Goal: Information Seeking & Learning: Understand process/instructions

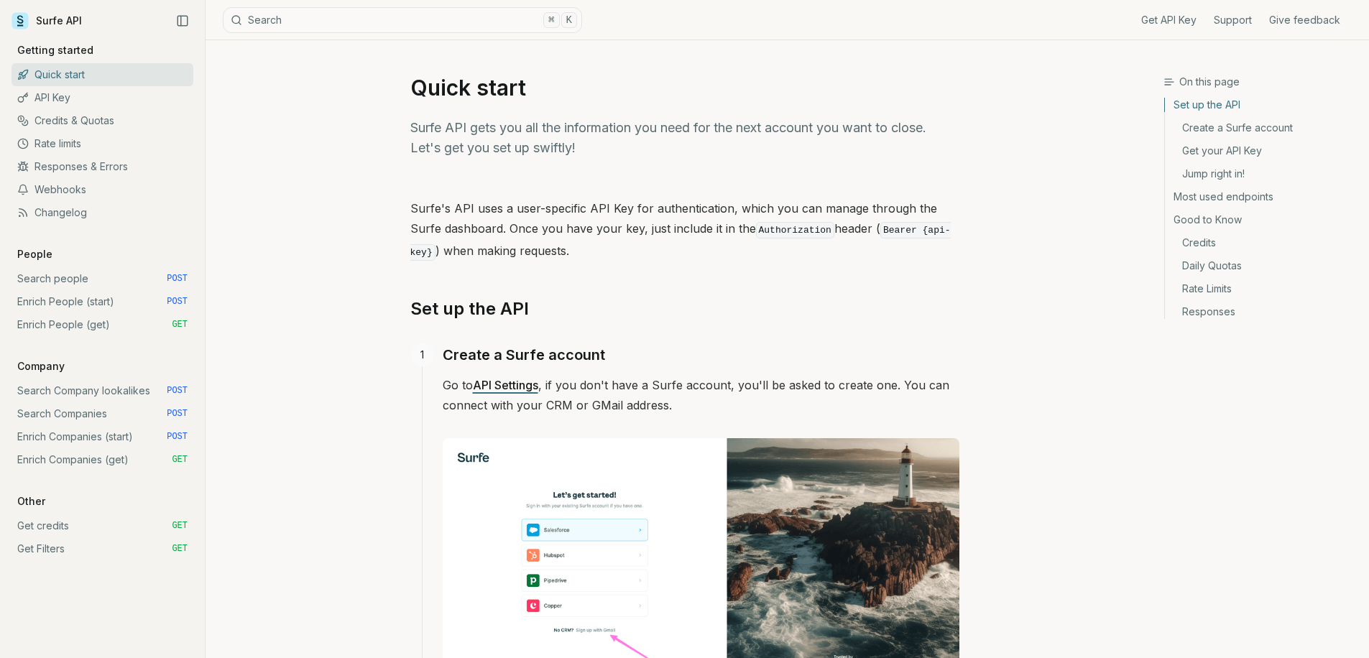
click at [102, 435] on link "Enrich Companies (start) POST" at bounding box center [102, 436] width 182 height 23
click at [103, 457] on link "Enrich Companies (get) GET" at bounding box center [102, 459] width 182 height 23
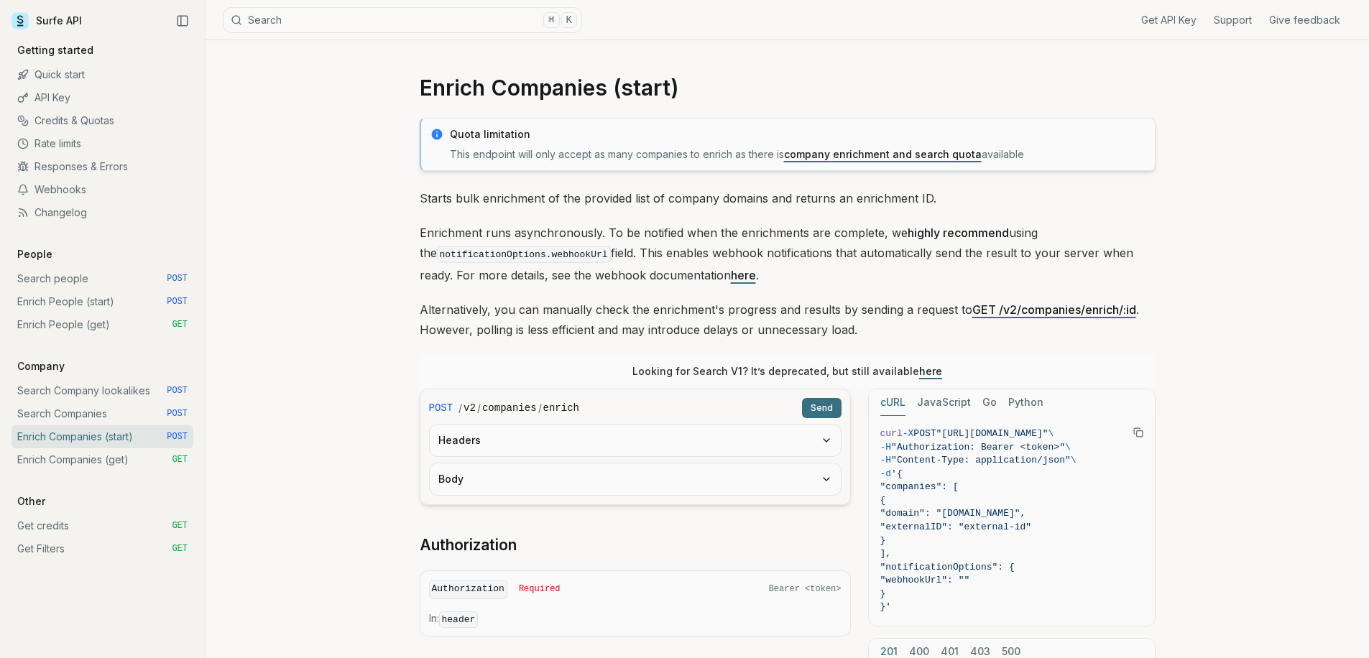
click at [612, 443] on button "Headers" at bounding box center [635, 441] width 411 height 32
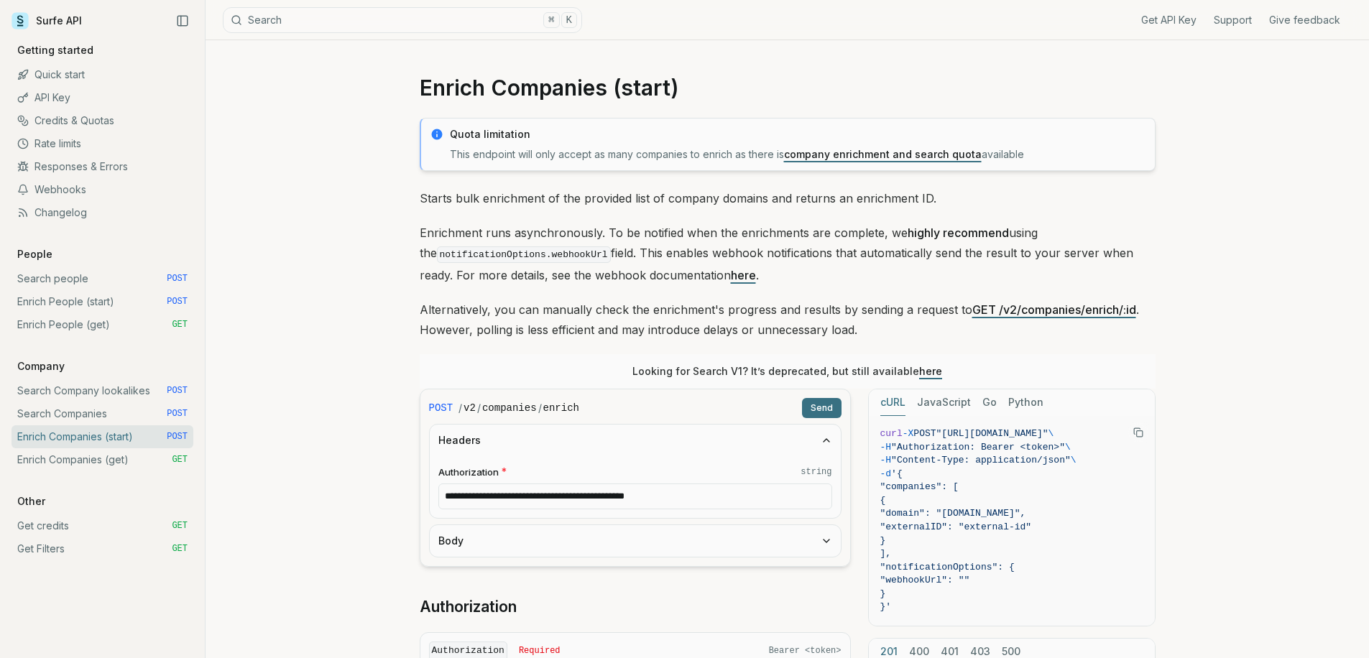
click at [603, 542] on button "Body" at bounding box center [635, 541] width 411 height 32
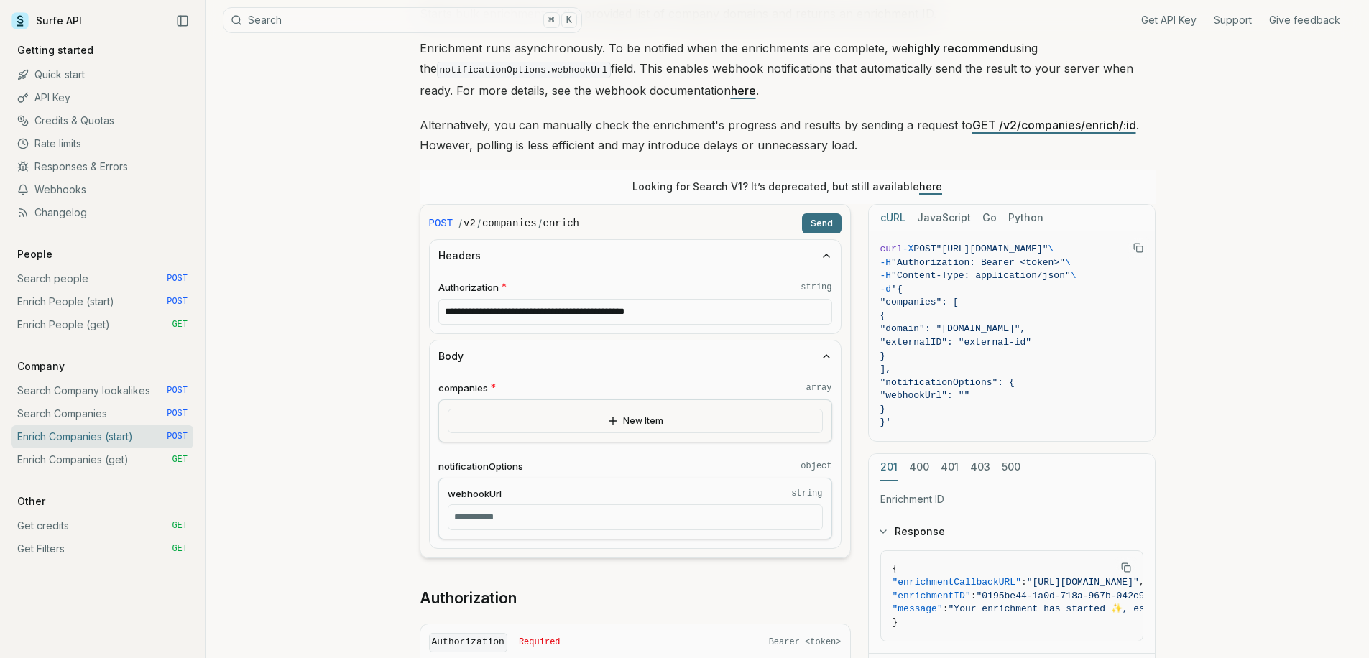
click at [597, 436] on div "New Item" at bounding box center [635, 421] width 394 height 43
click at [602, 424] on button "New Item" at bounding box center [635, 421] width 375 height 24
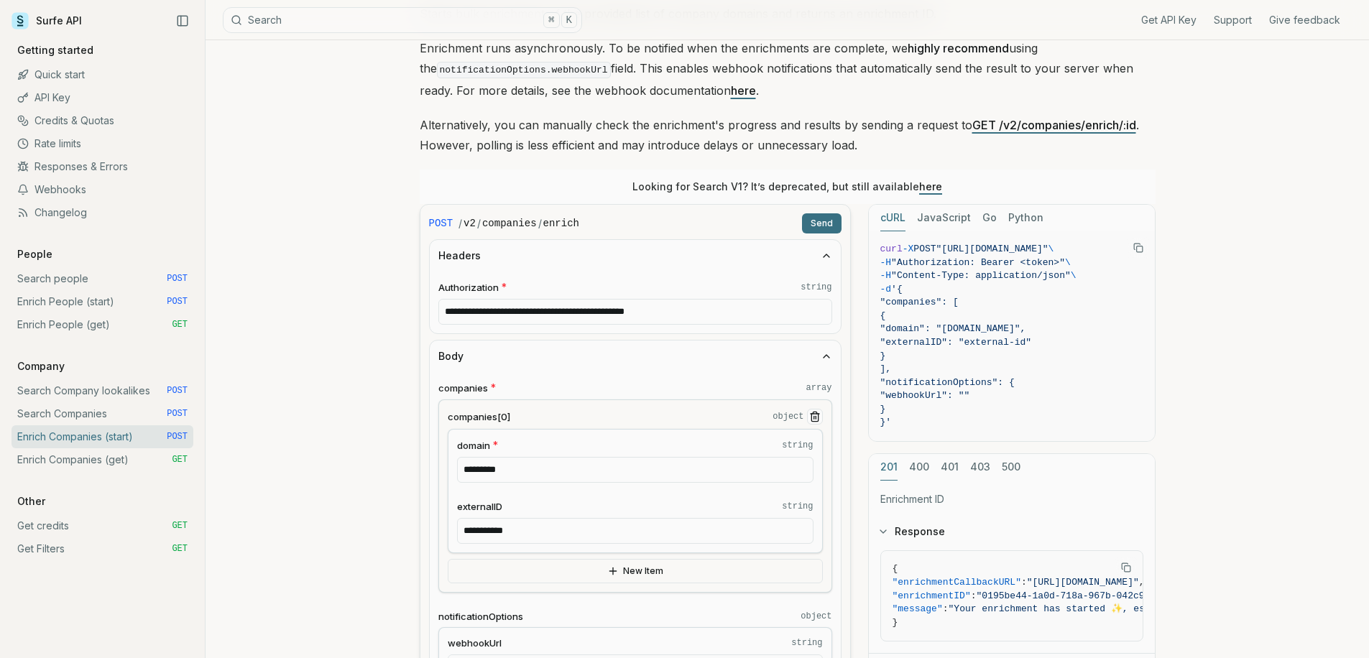
drag, startPoint x: 566, startPoint y: 466, endPoint x: 414, endPoint y: 462, distance: 152.4
click at [414, 462] on article "**********" at bounding box center [787, 579] width 805 height 1447
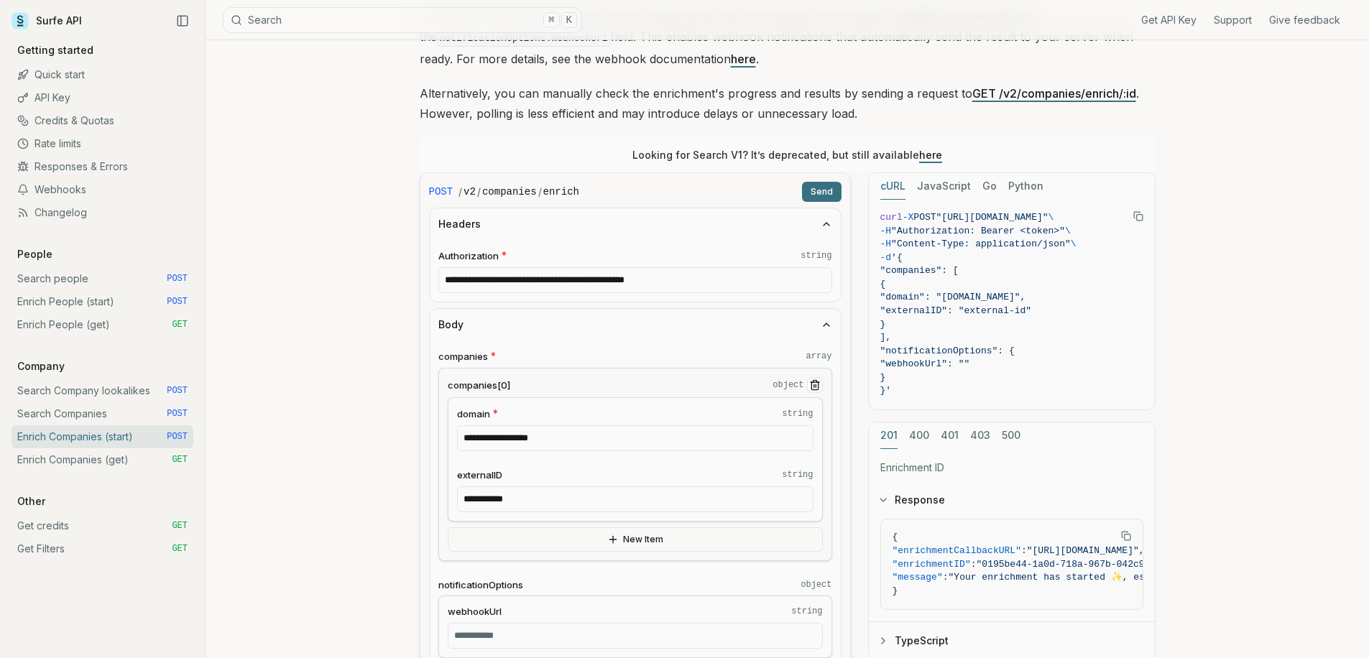
scroll to position [258, 0]
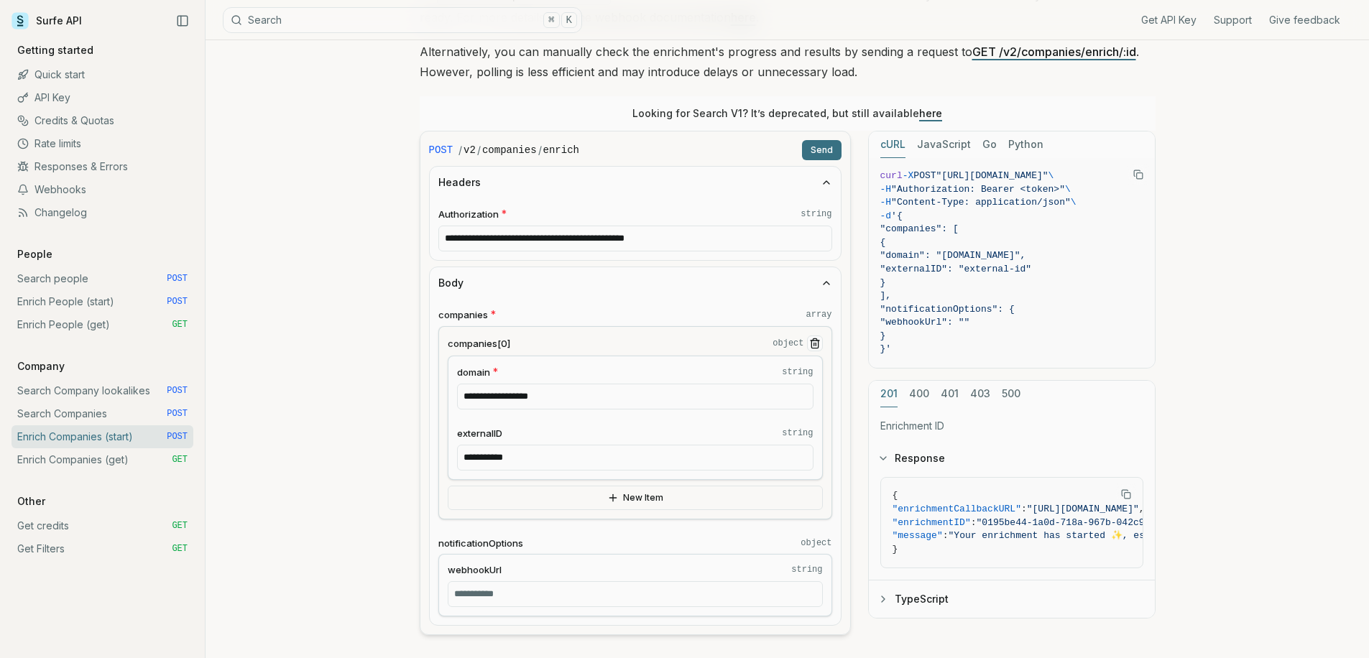
type input "**********"
click at [822, 148] on button "Send" at bounding box center [822, 150] width 40 height 20
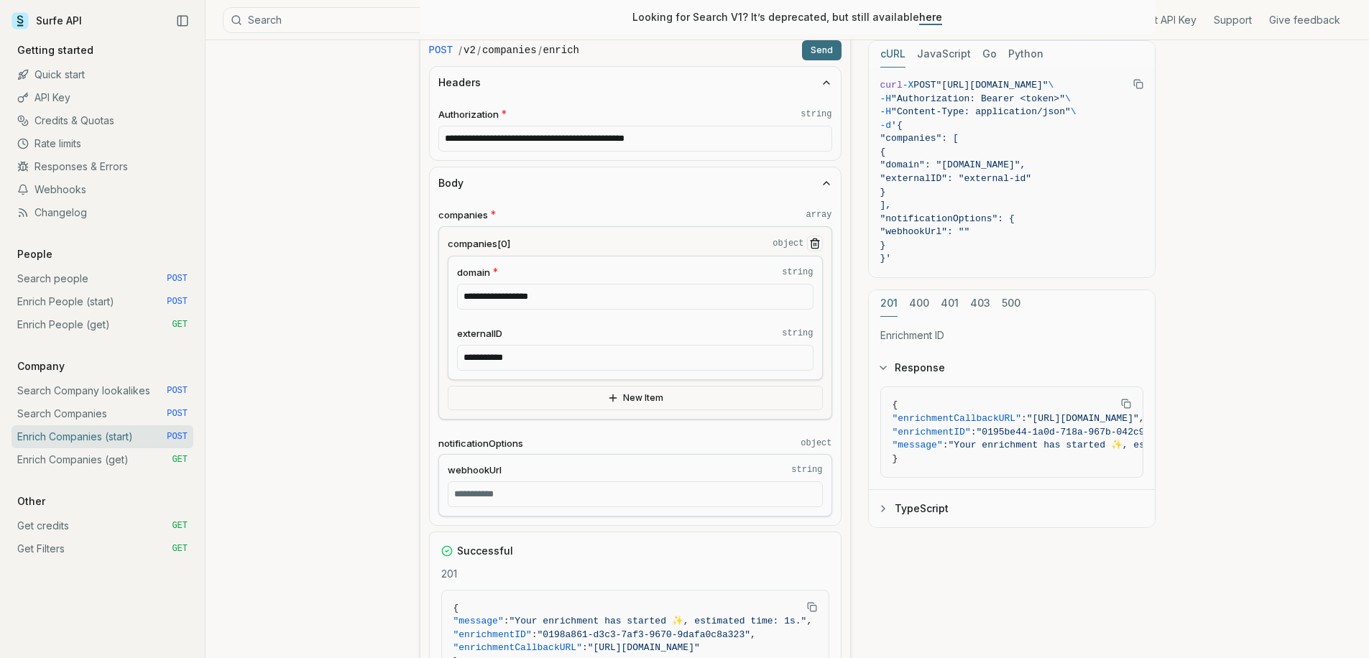
scroll to position [566, 0]
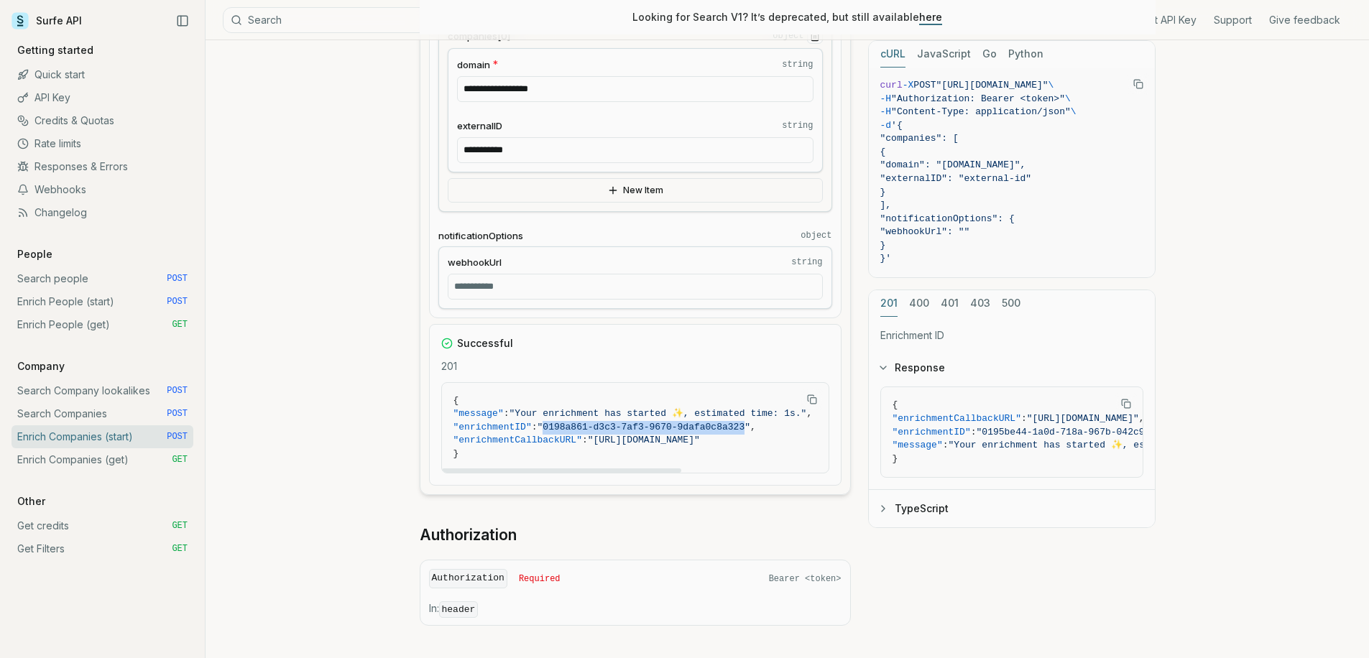
drag, startPoint x: 562, startPoint y: 427, endPoint x: 762, endPoint y: 423, distance: 199.8
click at [750, 423] on span ""0198a861-d3c3-7af3-9670-9dafa0c8a323"" at bounding box center [644, 427] width 213 height 11
copy span "0198a861-d3c3-7af3-9670-9dafa0c8a323"
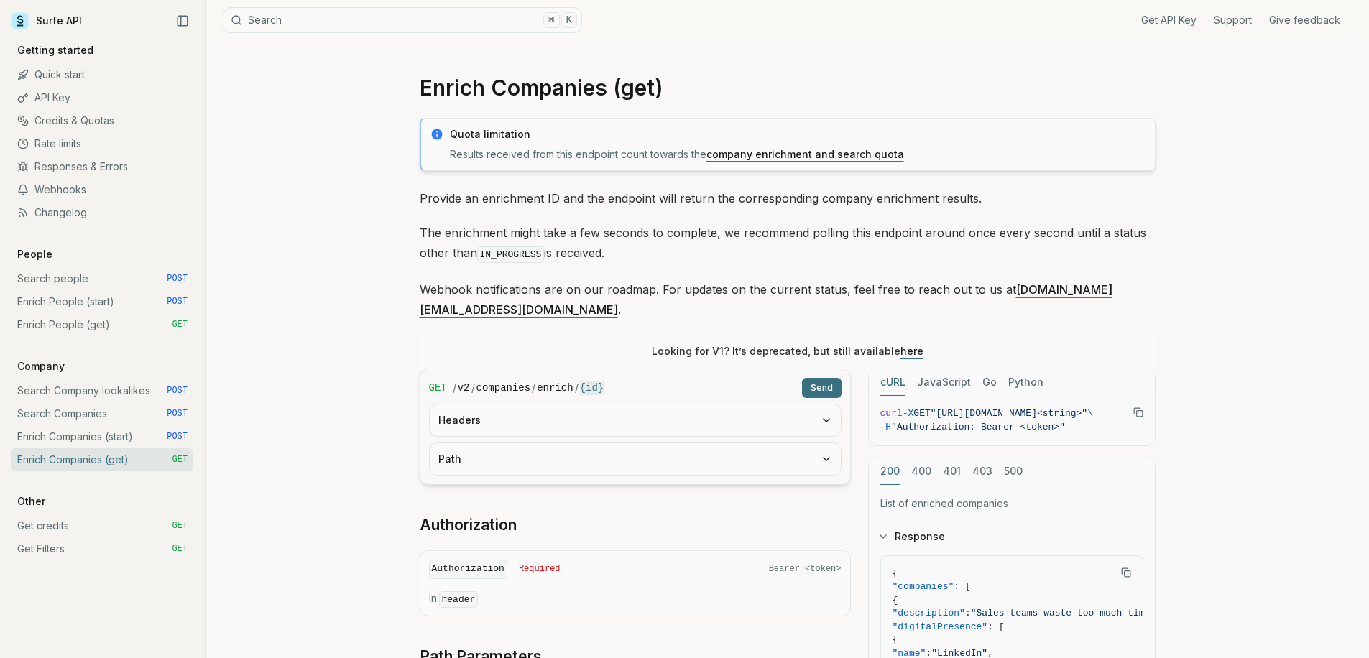
click at [509, 405] on button "Headers" at bounding box center [635, 421] width 411 height 32
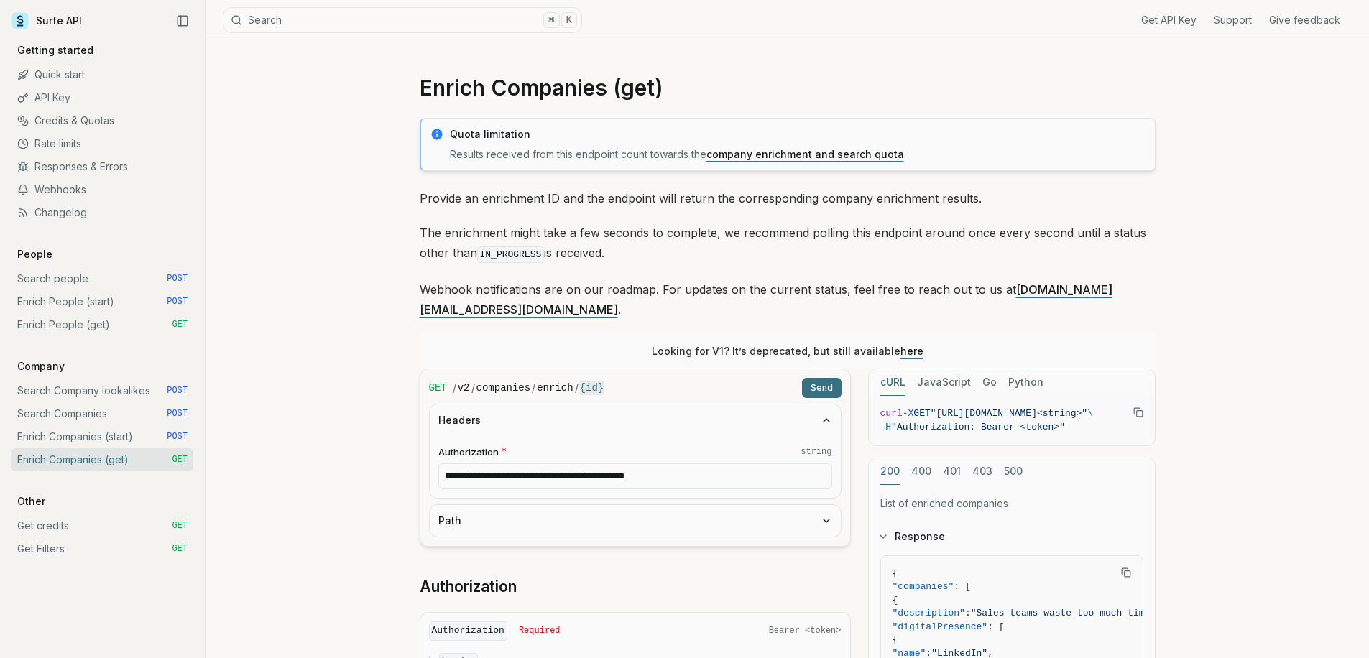
click at [506, 510] on button "Path" at bounding box center [635, 521] width 411 height 32
click at [498, 564] on input "id * string" at bounding box center [635, 577] width 394 height 26
paste input "**********"
type input "**********"
click at [823, 378] on button "Send" at bounding box center [822, 388] width 40 height 20
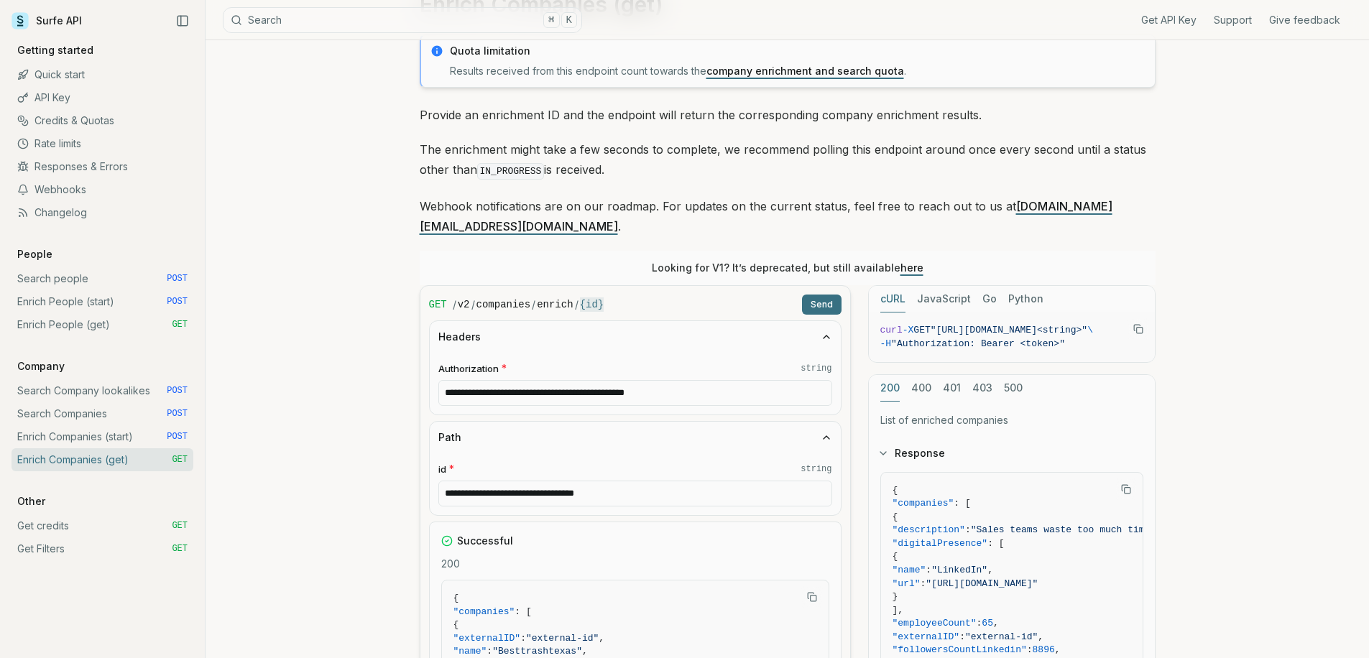
scroll to position [305, 0]
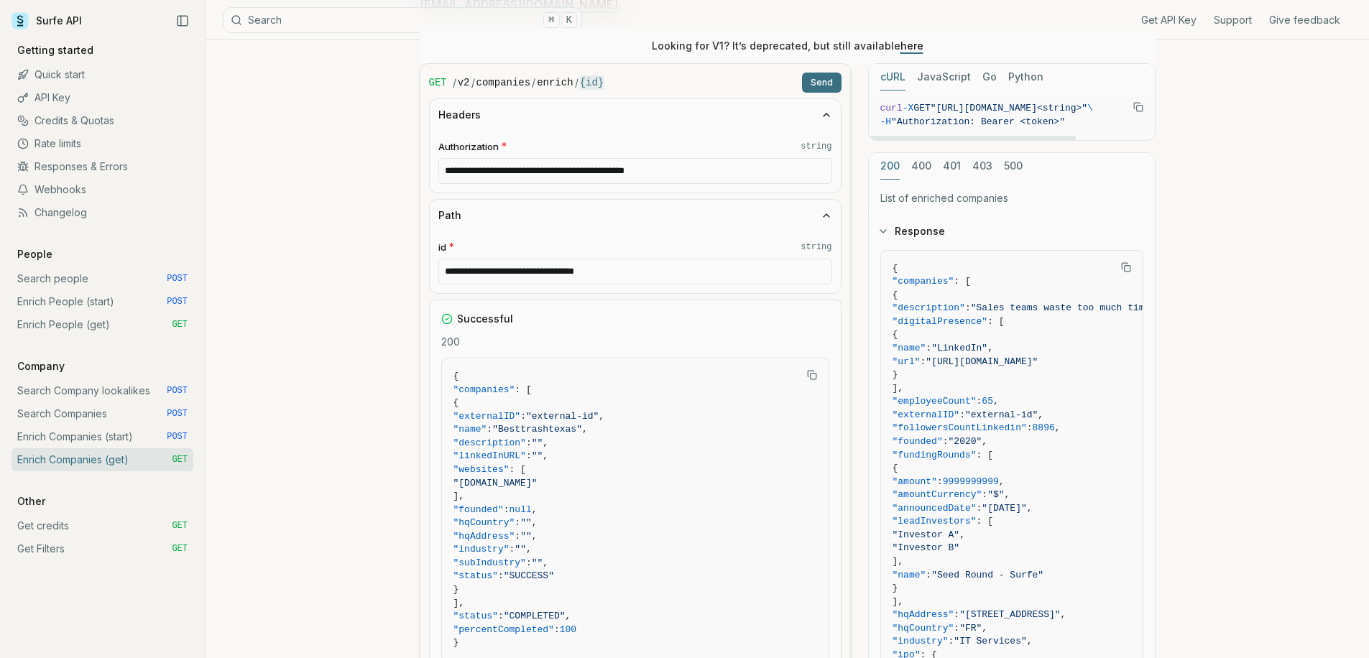
click at [827, 73] on button "Send" at bounding box center [822, 83] width 40 height 20
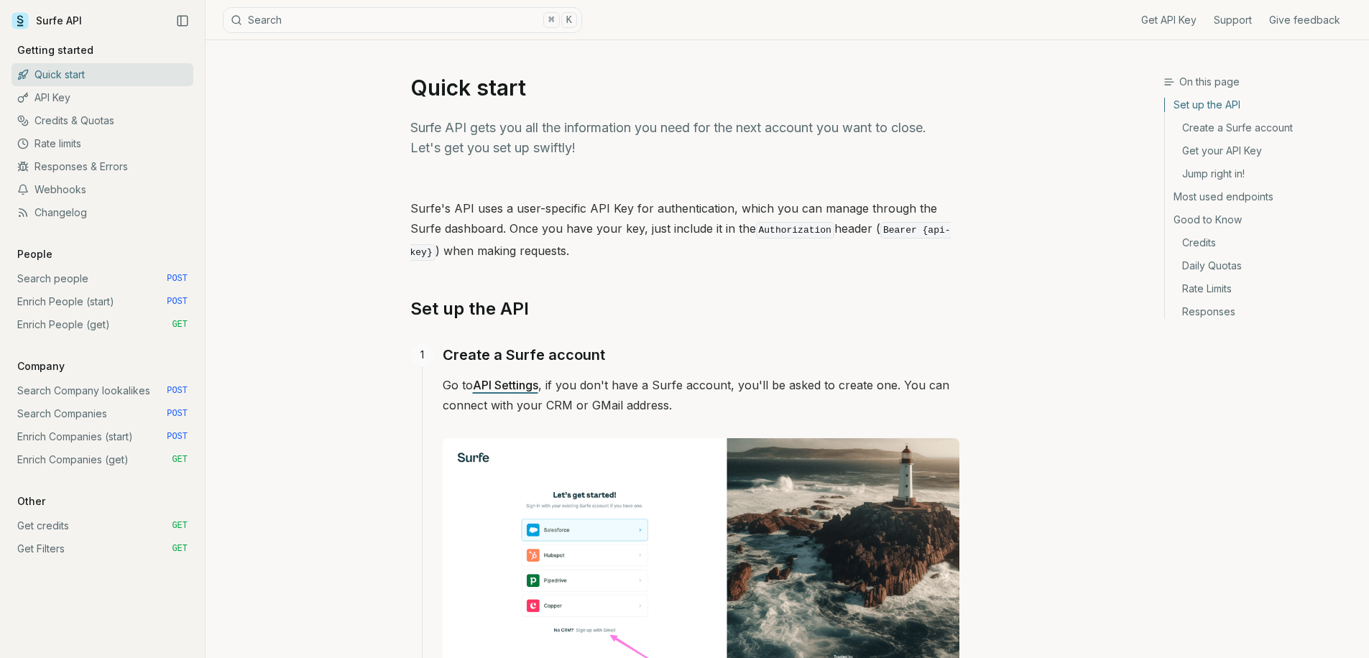
click at [112, 460] on link "Enrich Companies (get) GET" at bounding box center [102, 459] width 182 height 23
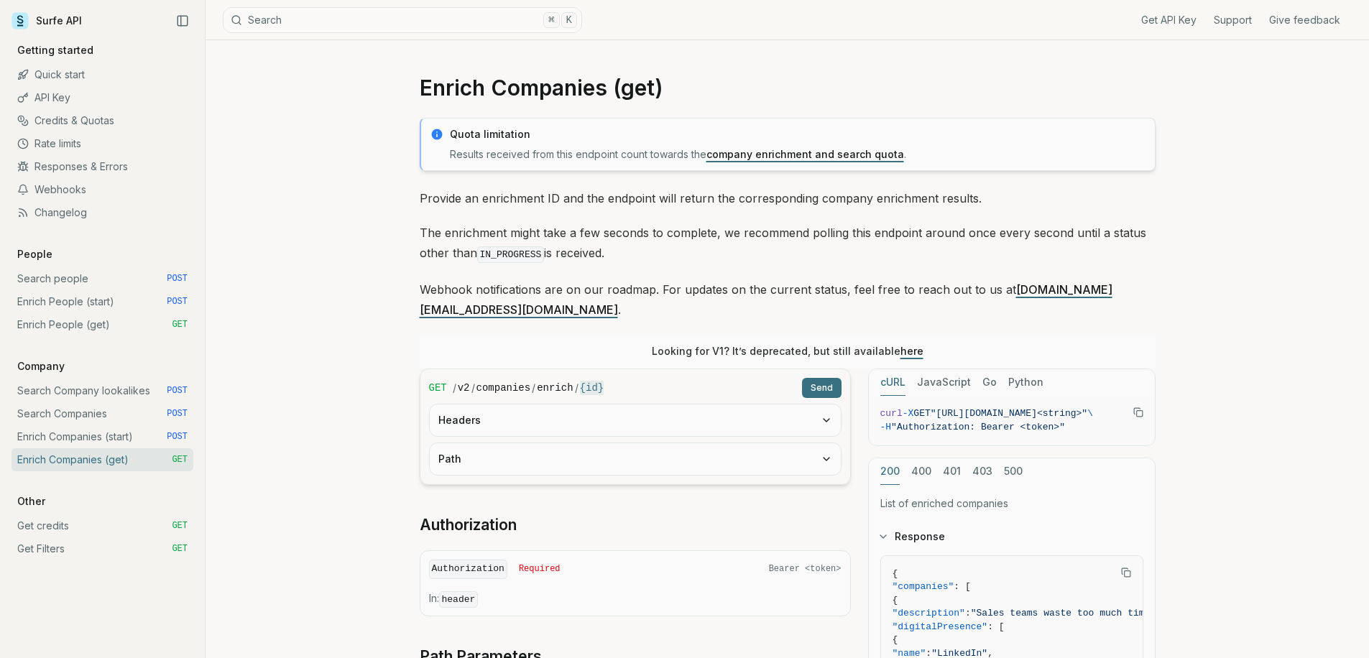
click at [538, 408] on button "Headers" at bounding box center [635, 421] width 411 height 32
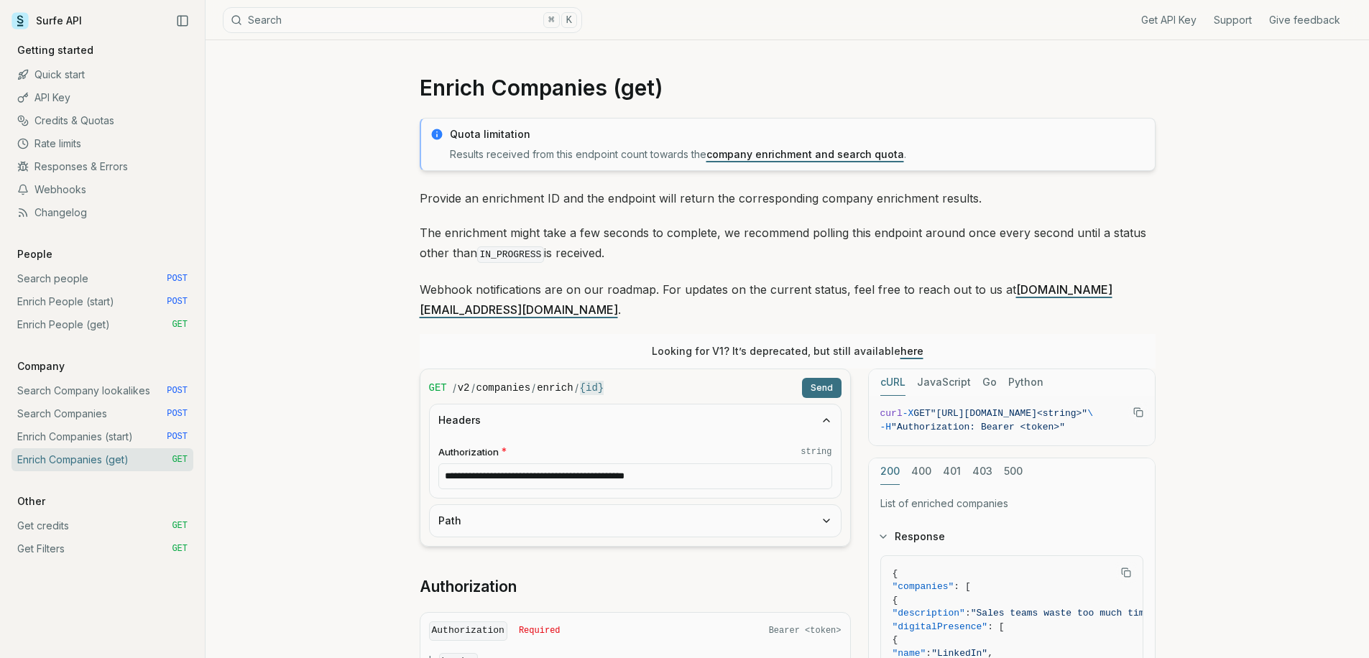
click at [531, 505] on button "Path" at bounding box center [635, 521] width 411 height 32
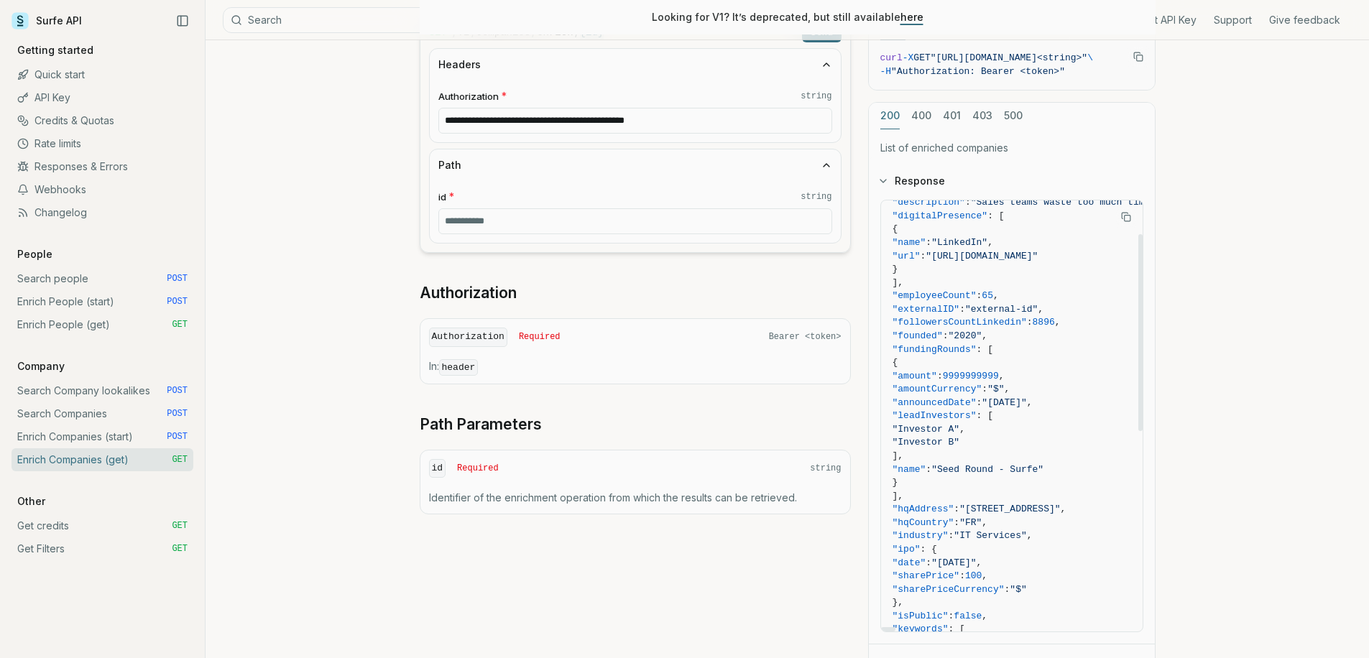
scroll to position [83, 0]
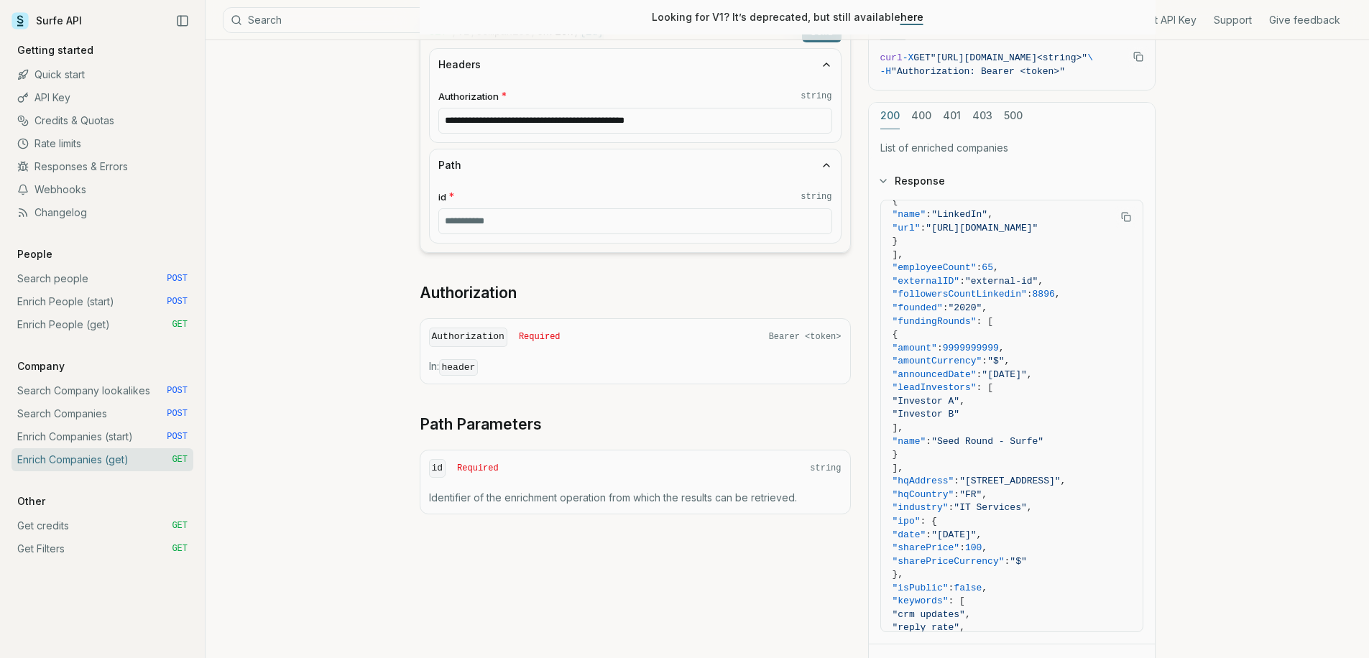
click at [107, 417] on link "Search Companies POST" at bounding box center [102, 413] width 182 height 23
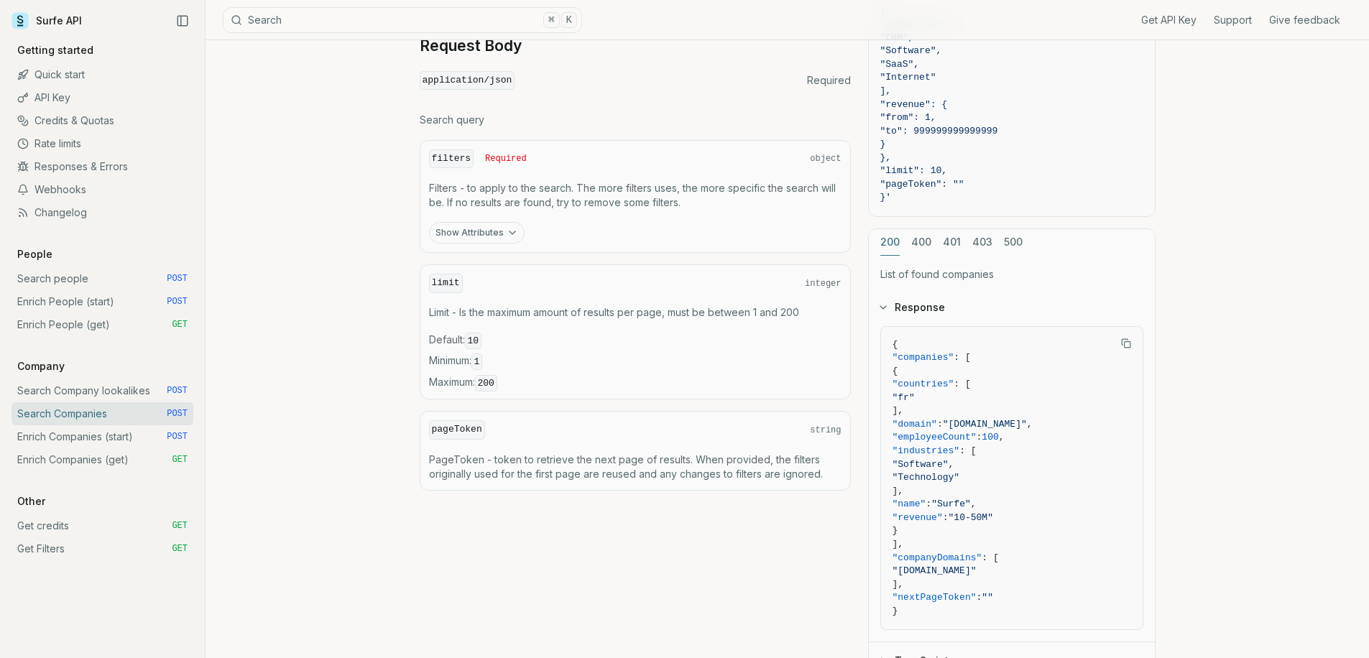
scroll to position [538, 0]
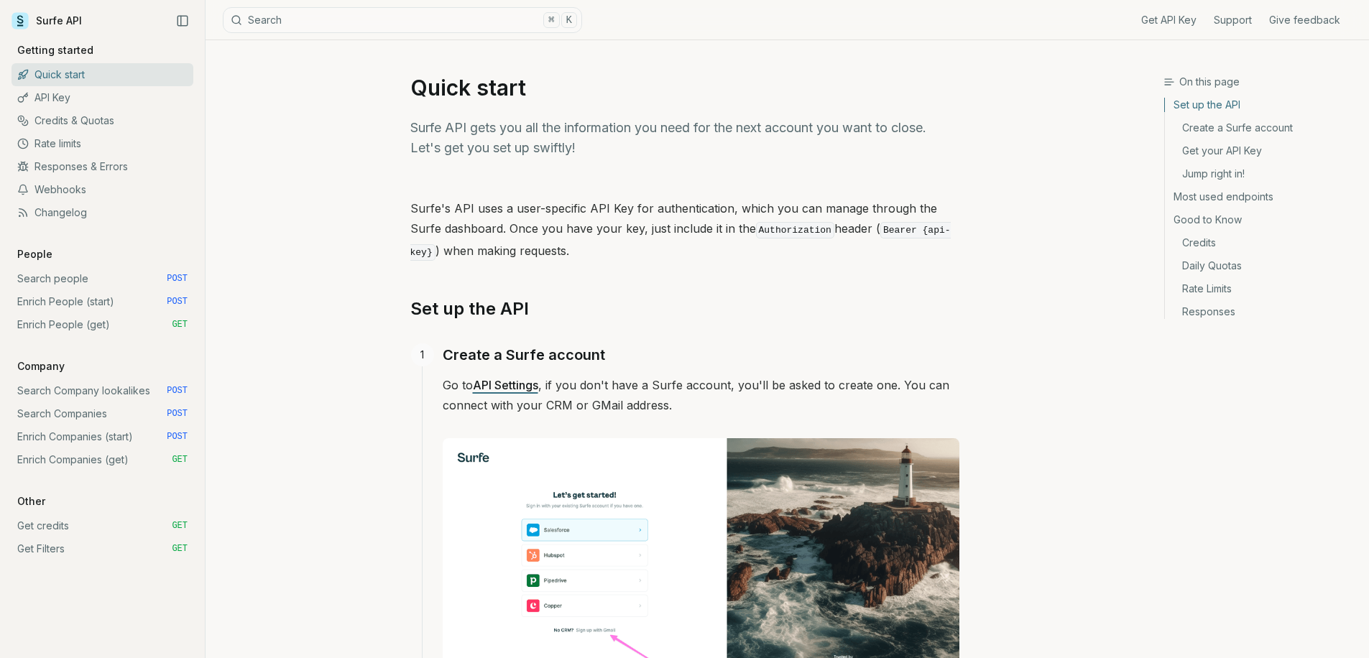
click at [114, 326] on link "Enrich People (get) GET" at bounding box center [102, 324] width 182 height 23
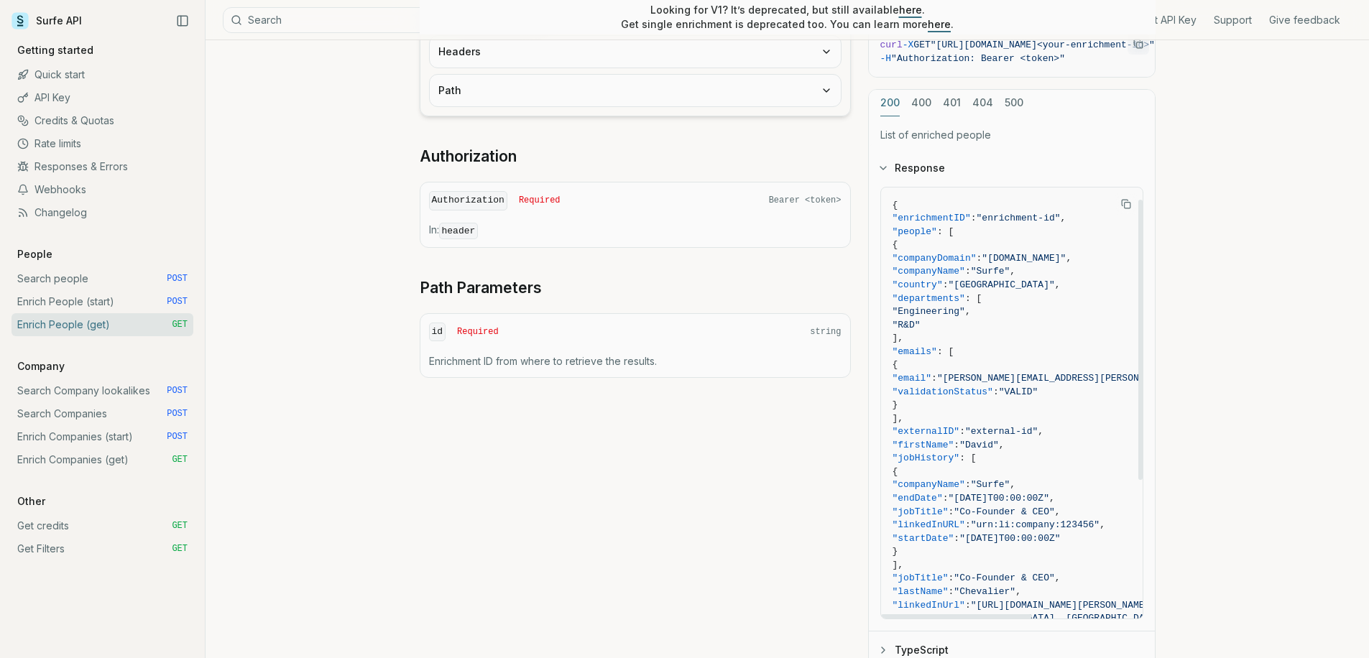
scroll to position [29, 0]
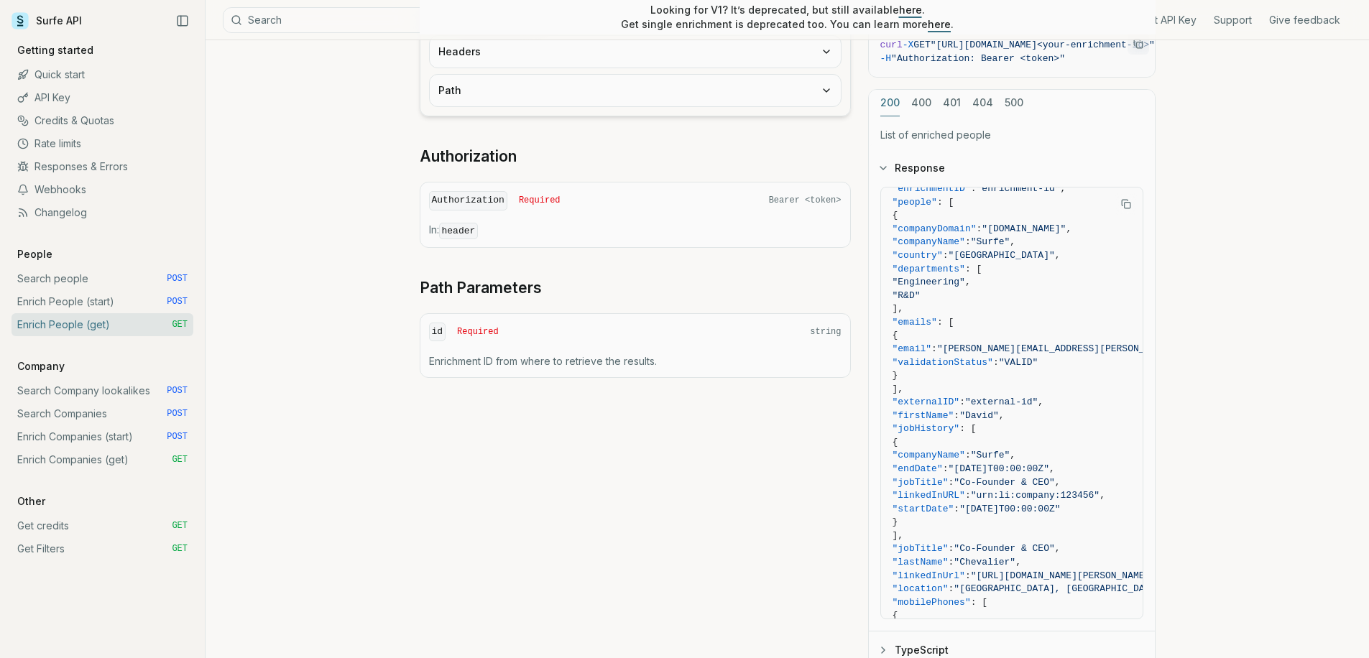
click at [127, 458] on link "Enrich Companies (get) GET" at bounding box center [102, 459] width 182 height 23
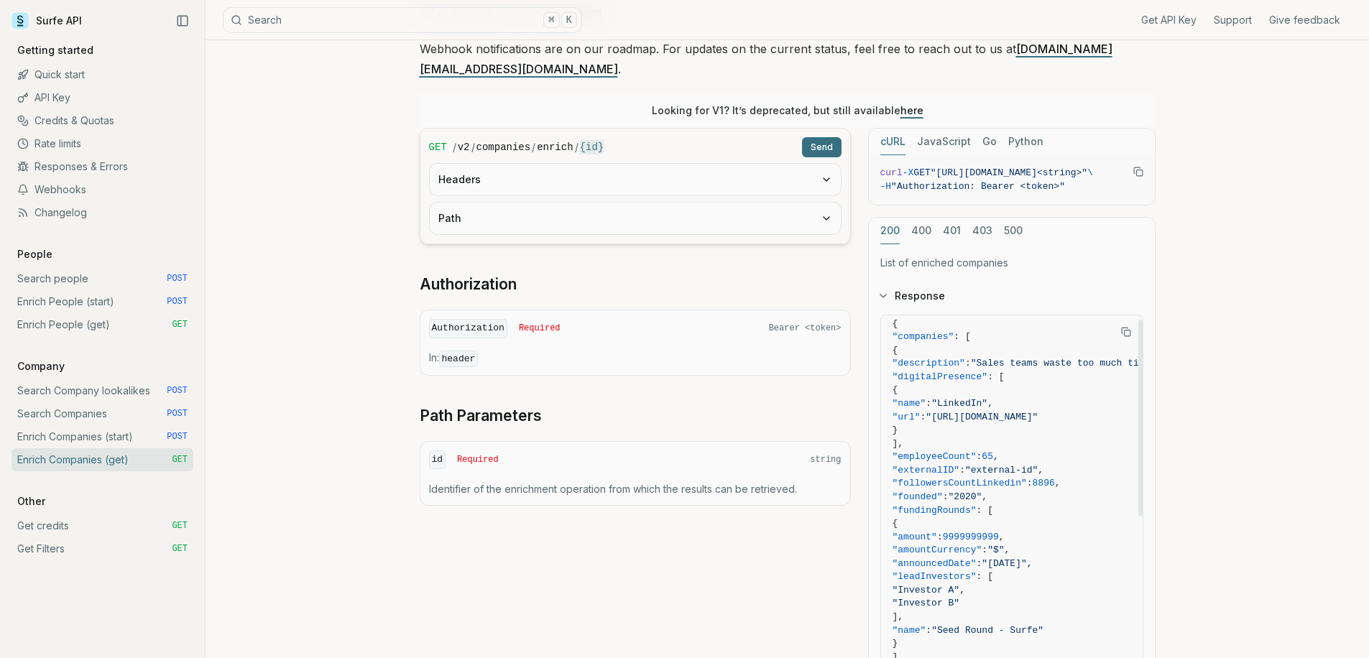
scroll to position [28, 0]
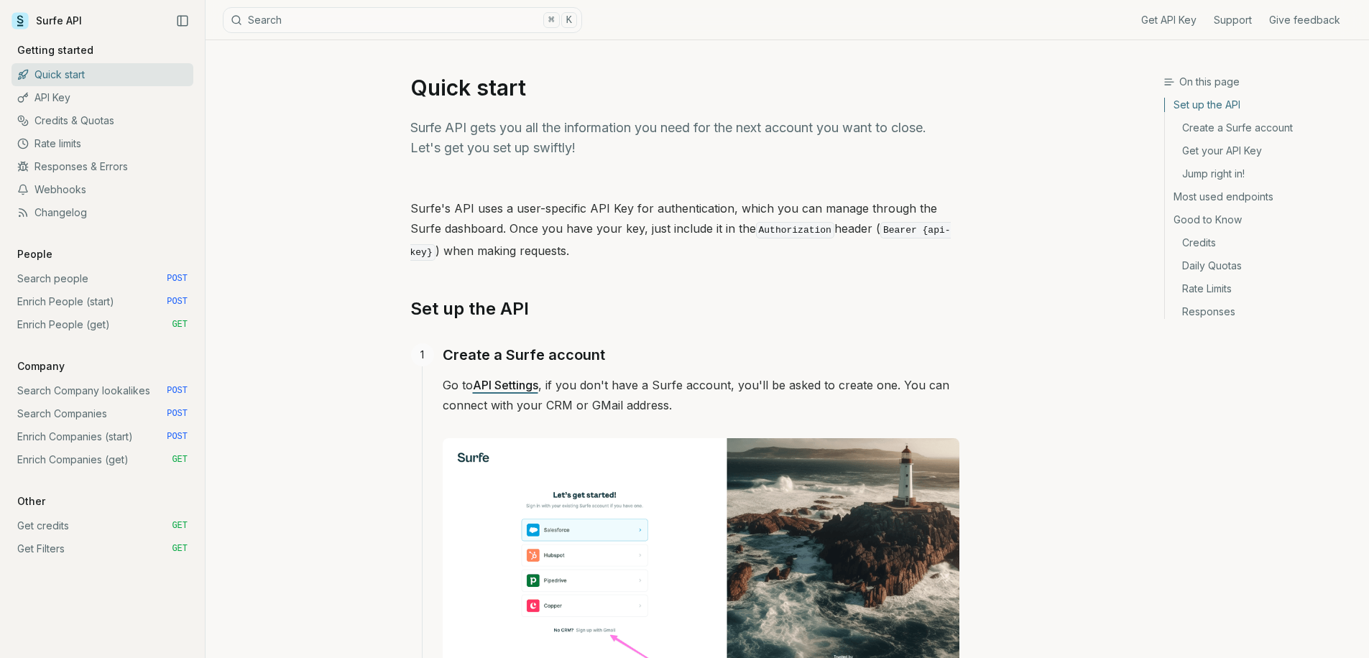
click at [112, 436] on link "Enrich Companies (start) POST" at bounding box center [102, 436] width 182 height 23
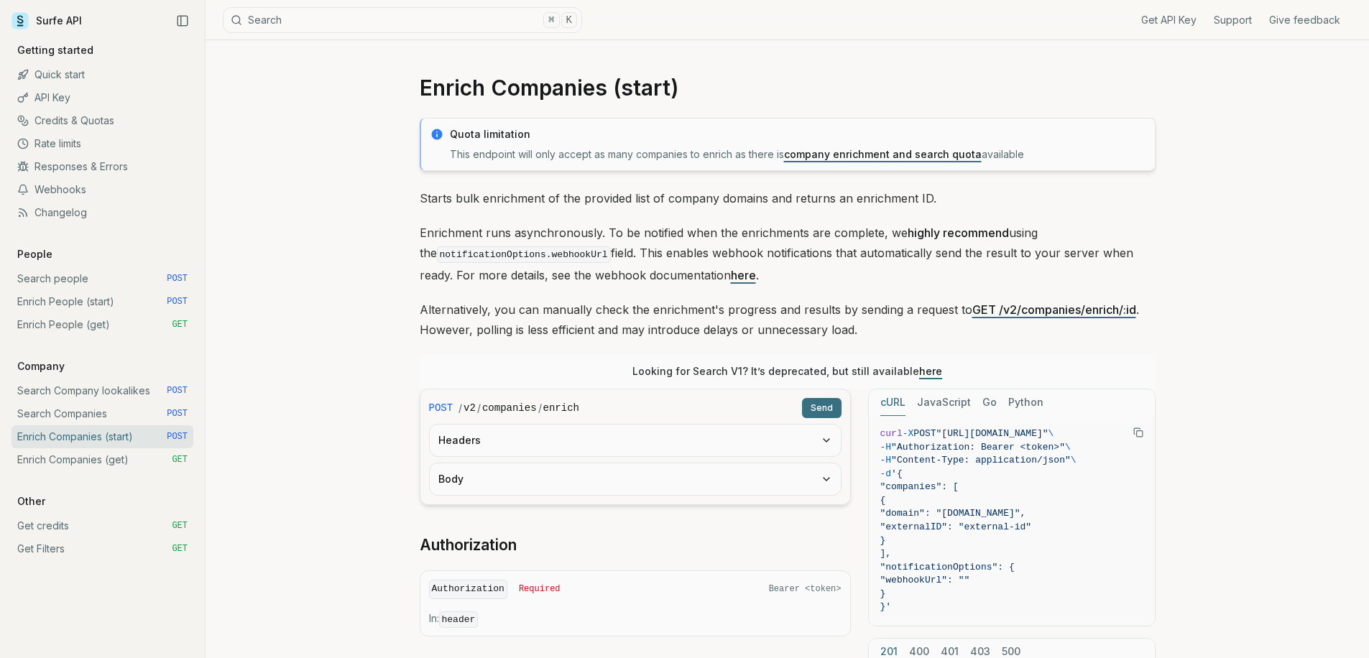
click at [571, 438] on button "Headers" at bounding box center [635, 441] width 411 height 32
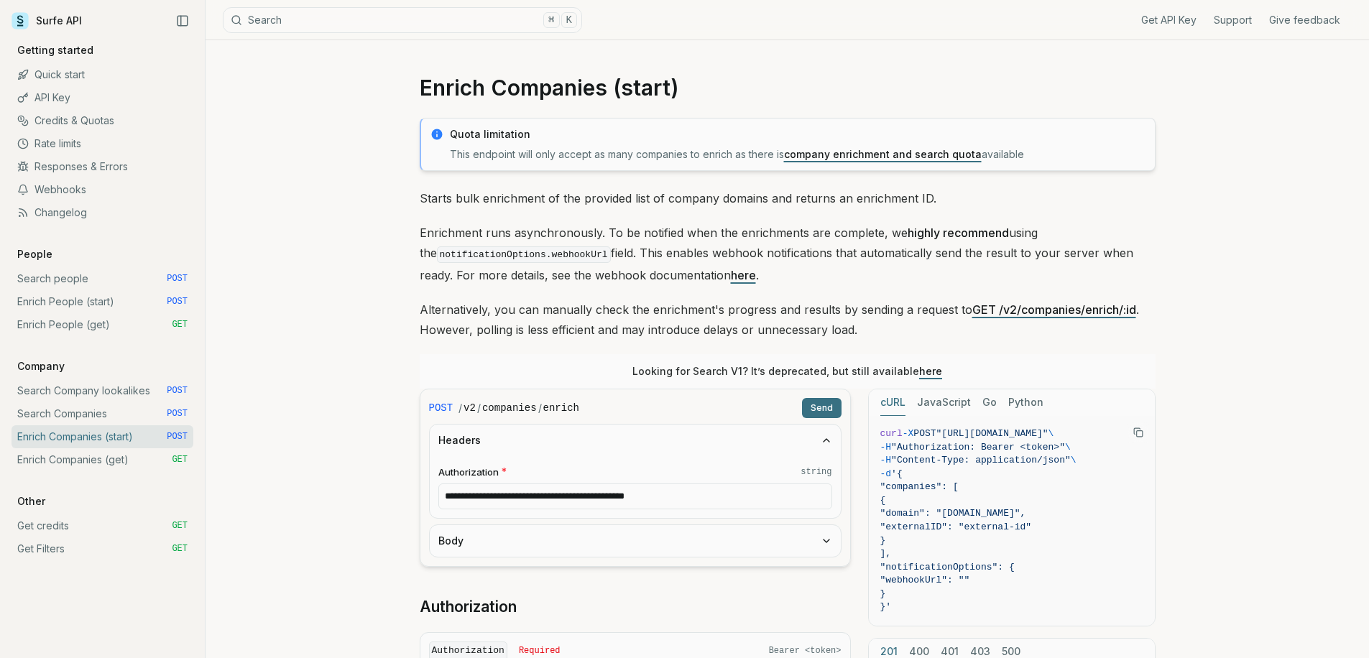
click at [543, 541] on button "Body" at bounding box center [635, 541] width 411 height 32
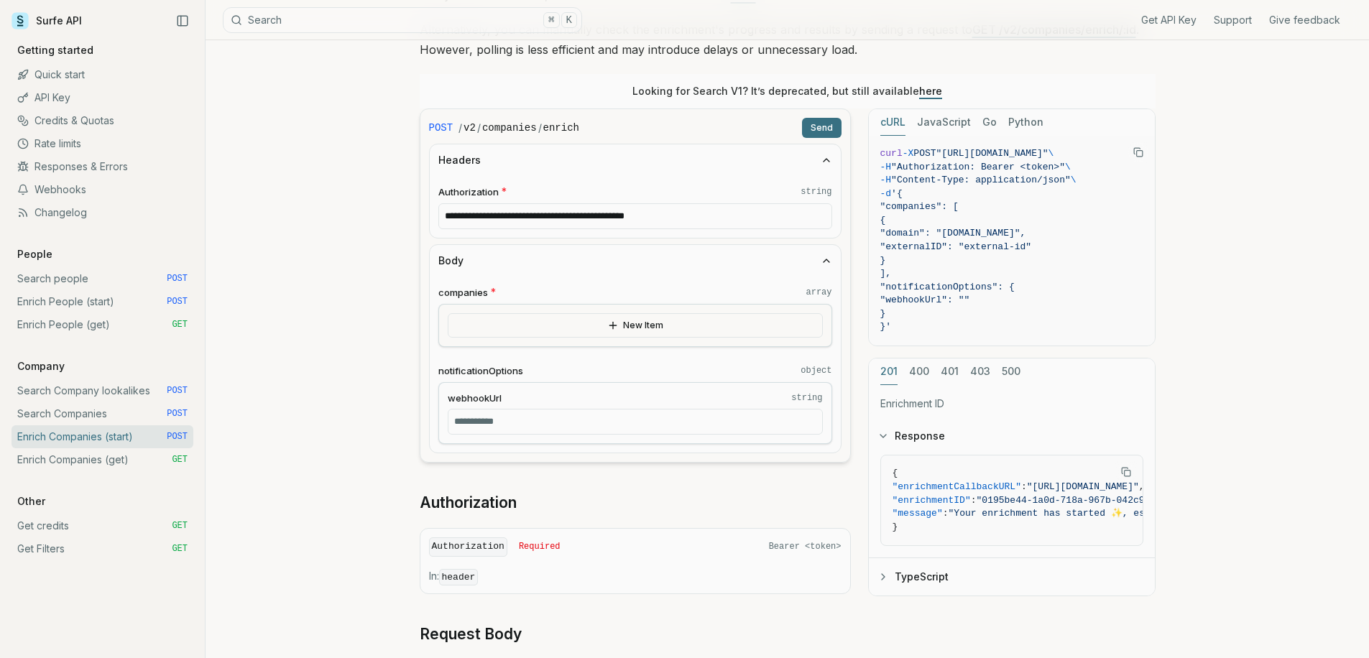
click at [574, 435] on div "webhookUrl string" at bounding box center [635, 413] width 394 height 63
click at [587, 421] on input "webhookUrl string" at bounding box center [635, 422] width 375 height 26
paste input "**********"
type input "**********"
click at [625, 335] on button "New Item" at bounding box center [635, 325] width 375 height 24
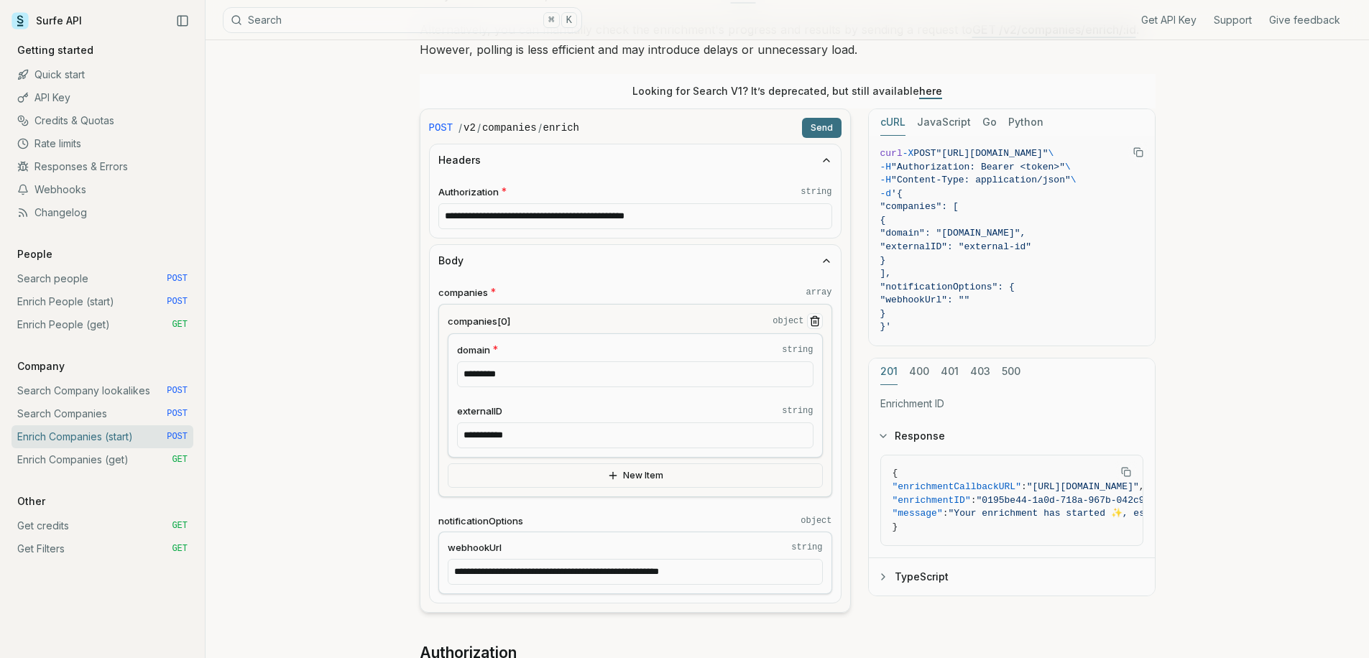
click at [826, 129] on button "Send" at bounding box center [822, 128] width 40 height 20
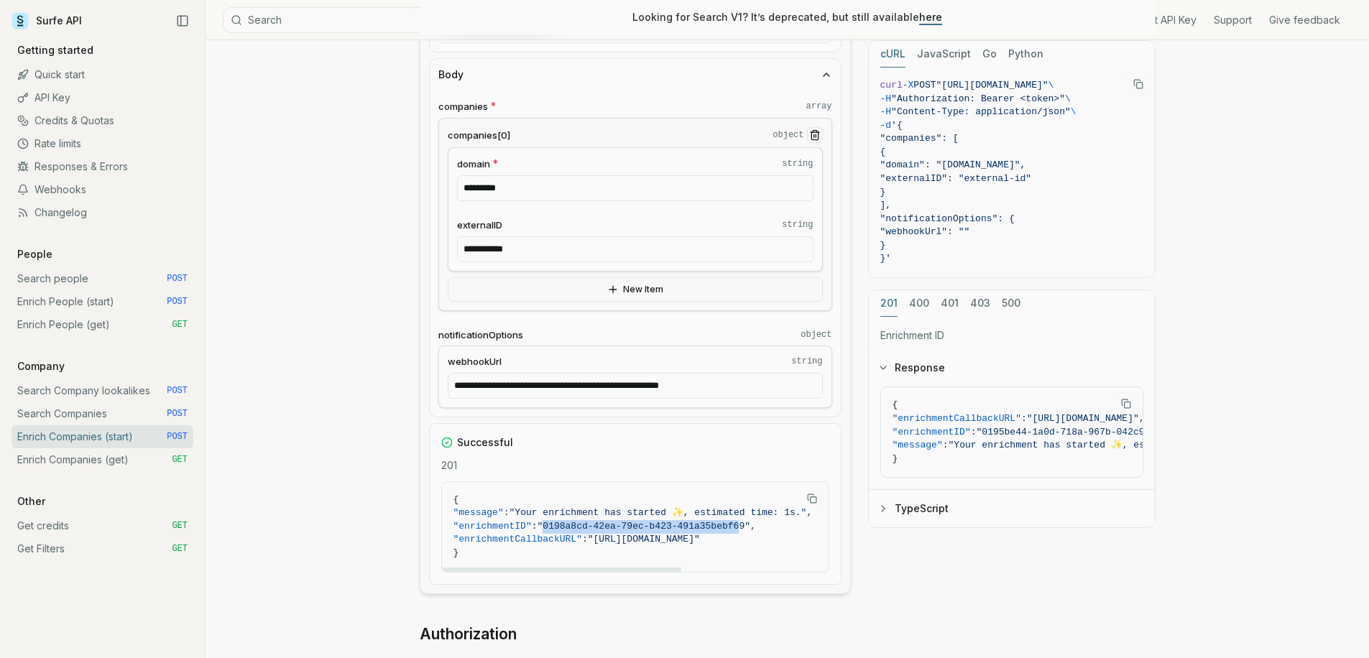
drag, startPoint x: 560, startPoint y: 522, endPoint x: 760, endPoint y: 524, distance: 199.8
click at [750, 524] on span ""0198a8cd-42ea-79ec-b423-491a35bebf69"" at bounding box center [644, 526] width 213 height 11
click at [750, 526] on span ""0198a8cd-42ea-79ec-b423-491a35bebf69"" at bounding box center [644, 526] width 213 height 11
copy span "0198a8cd-42ea-79ec-b423-491a35bebf69"
click at [152, 464] on link "Enrich Companies (get) GET" at bounding box center [102, 459] width 182 height 23
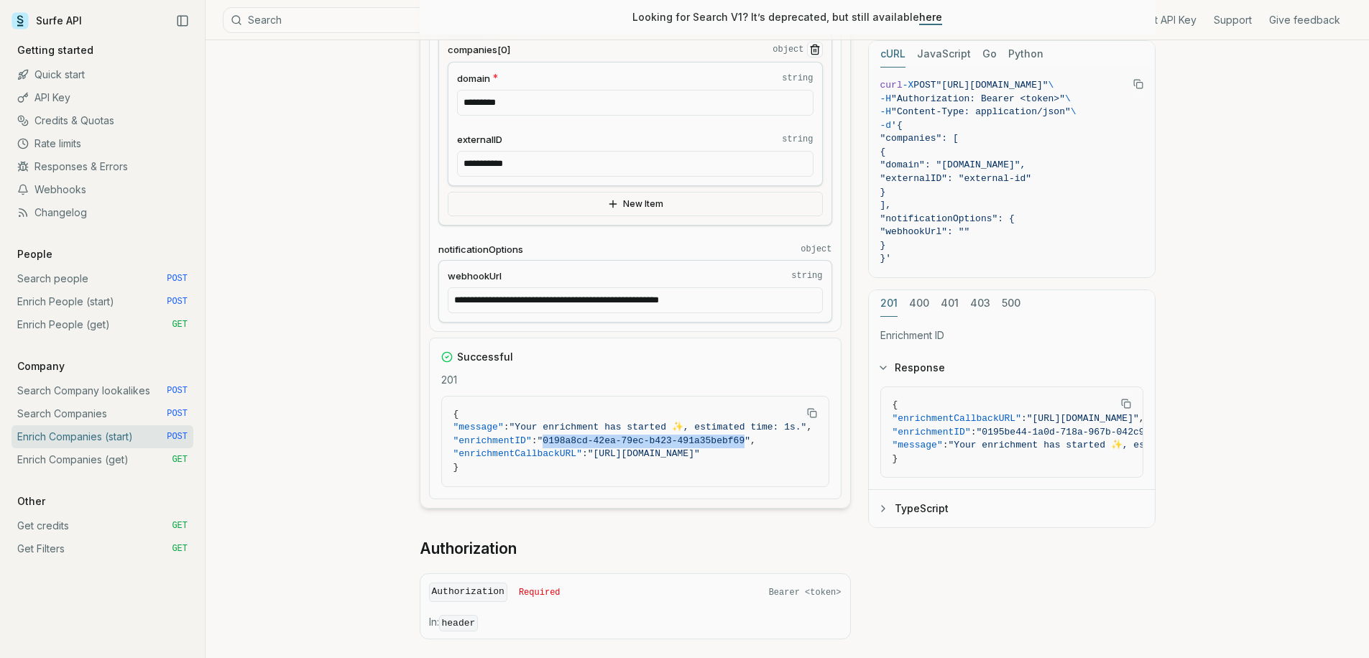
scroll to position [543, 0]
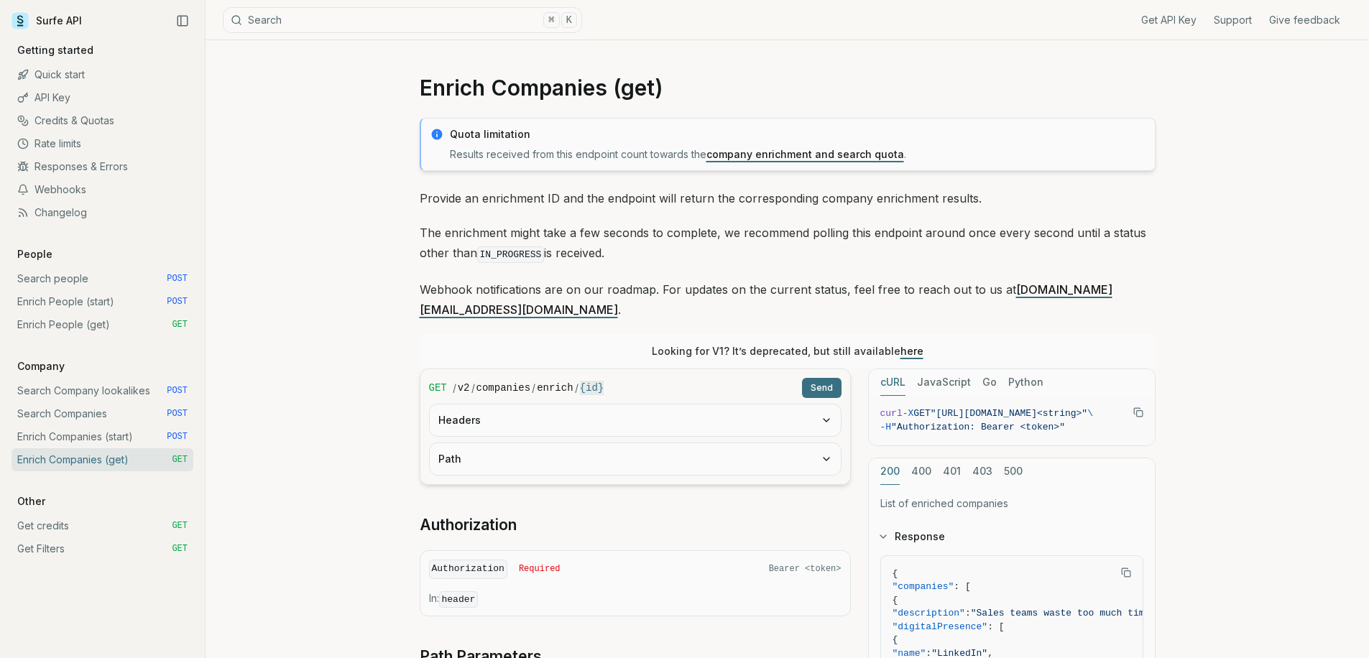
click at [459, 407] on button "Headers" at bounding box center [635, 421] width 411 height 32
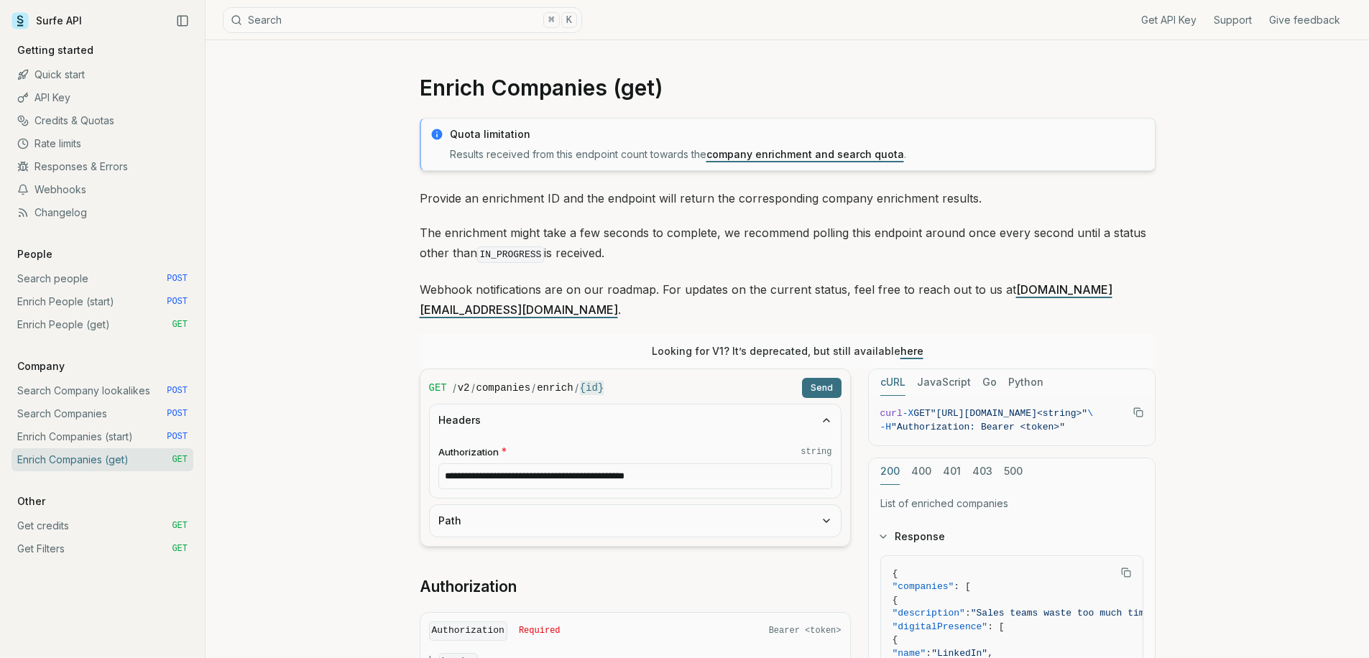
click at [518, 505] on button "Path" at bounding box center [635, 521] width 411 height 32
click at [521, 564] on input "id * string" at bounding box center [635, 577] width 394 height 26
paste input "**********"
type input "**********"
click at [829, 378] on button "Send" at bounding box center [822, 388] width 40 height 20
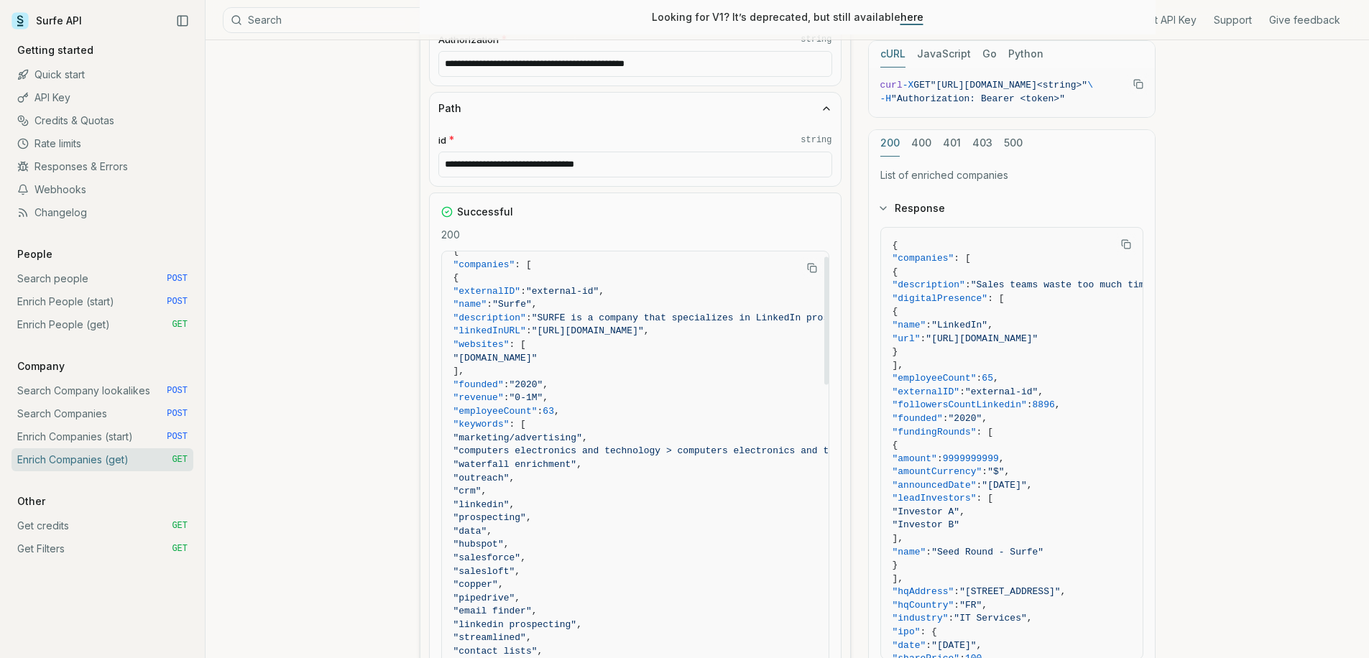
scroll to position [442, 0]
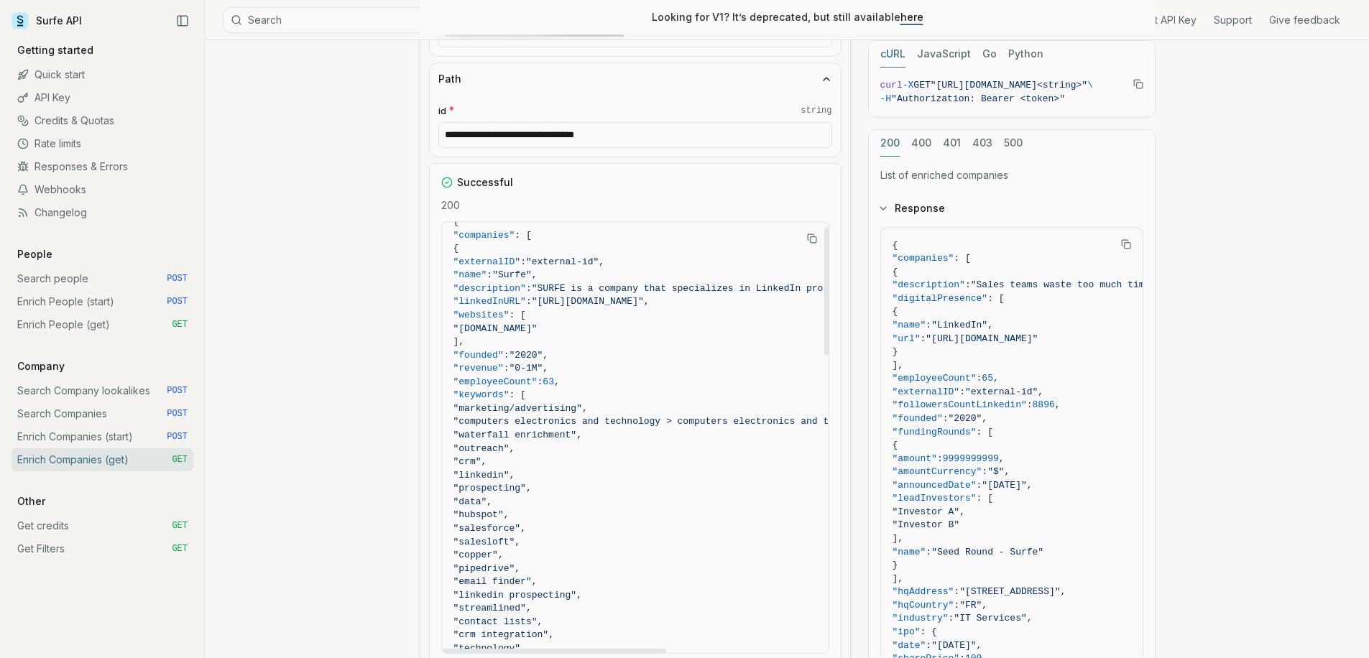
click at [517, 257] on span ""externalID"" at bounding box center [487, 262] width 68 height 11
click at [518, 257] on span ""externalID"" at bounding box center [487, 262] width 68 height 11
copy span "externalID"
click at [659, 362] on span ""revenue" : "0-1M" ," at bounding box center [758, 369] width 611 height 14
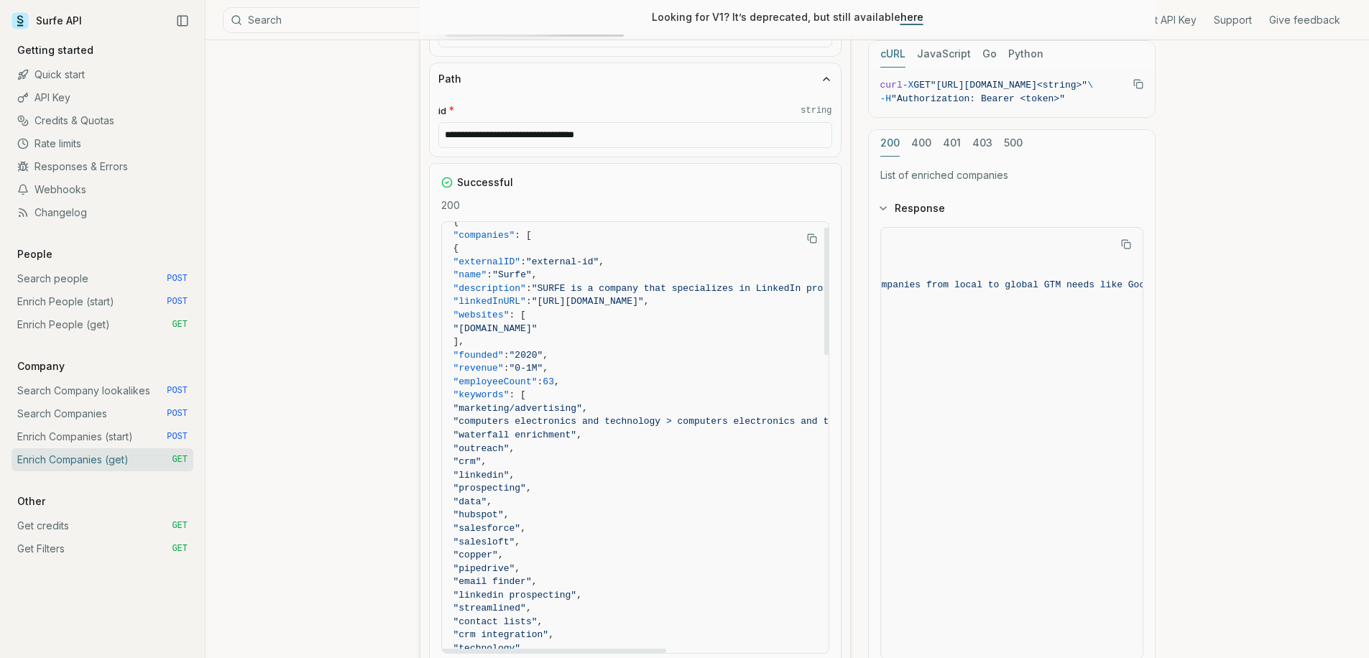
click at [640, 389] on span ""keywords" : [" at bounding box center [758, 396] width 611 height 14
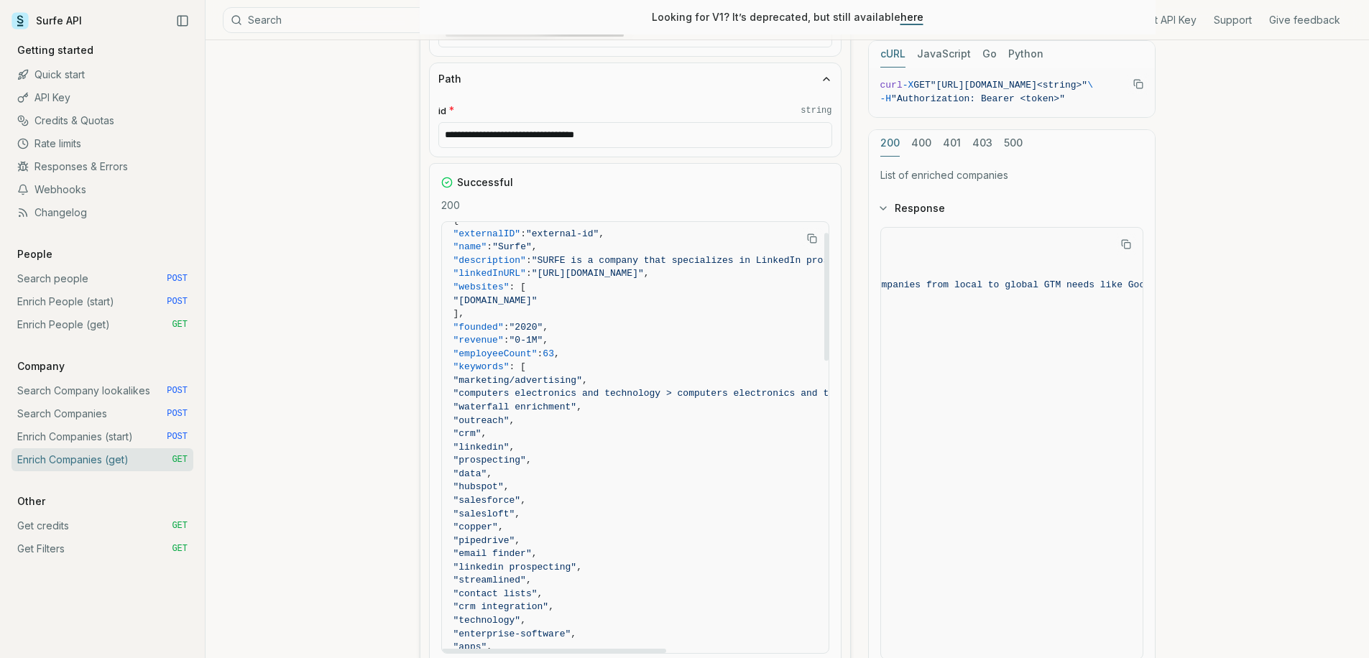
scroll to position [370, 0]
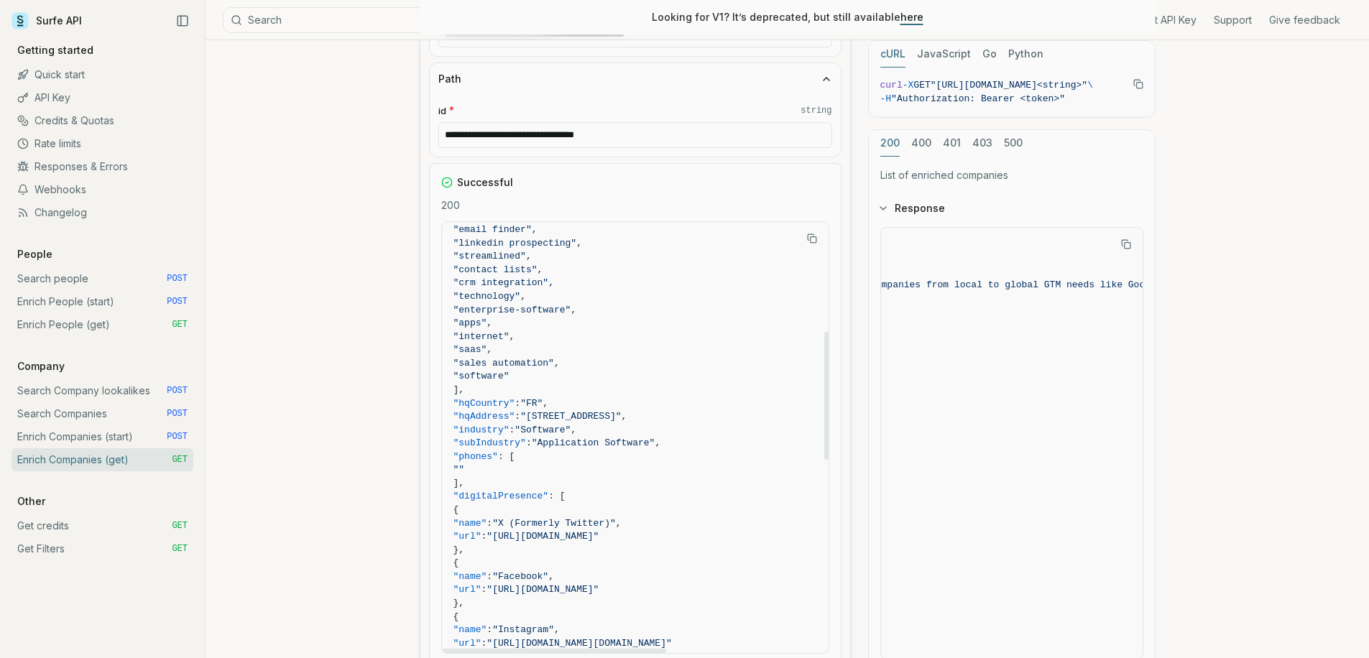
click at [645, 384] on span "]," at bounding box center [758, 391] width 611 height 14
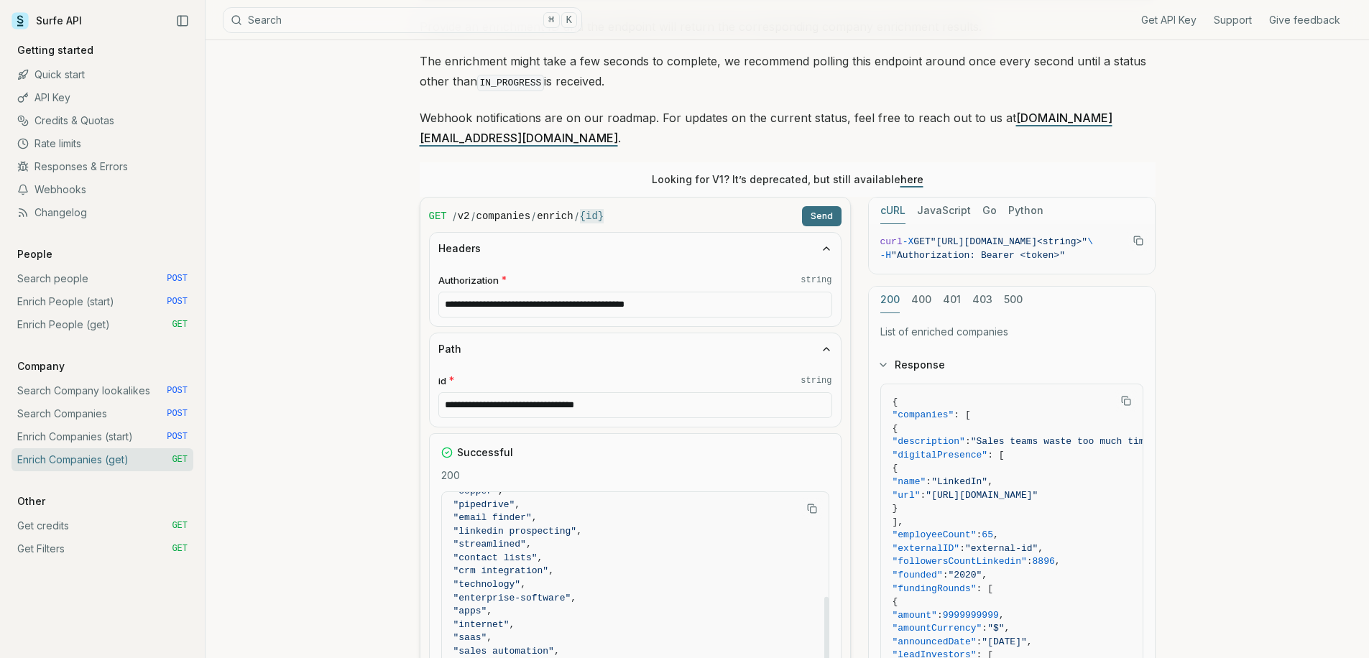
scroll to position [0, 0]
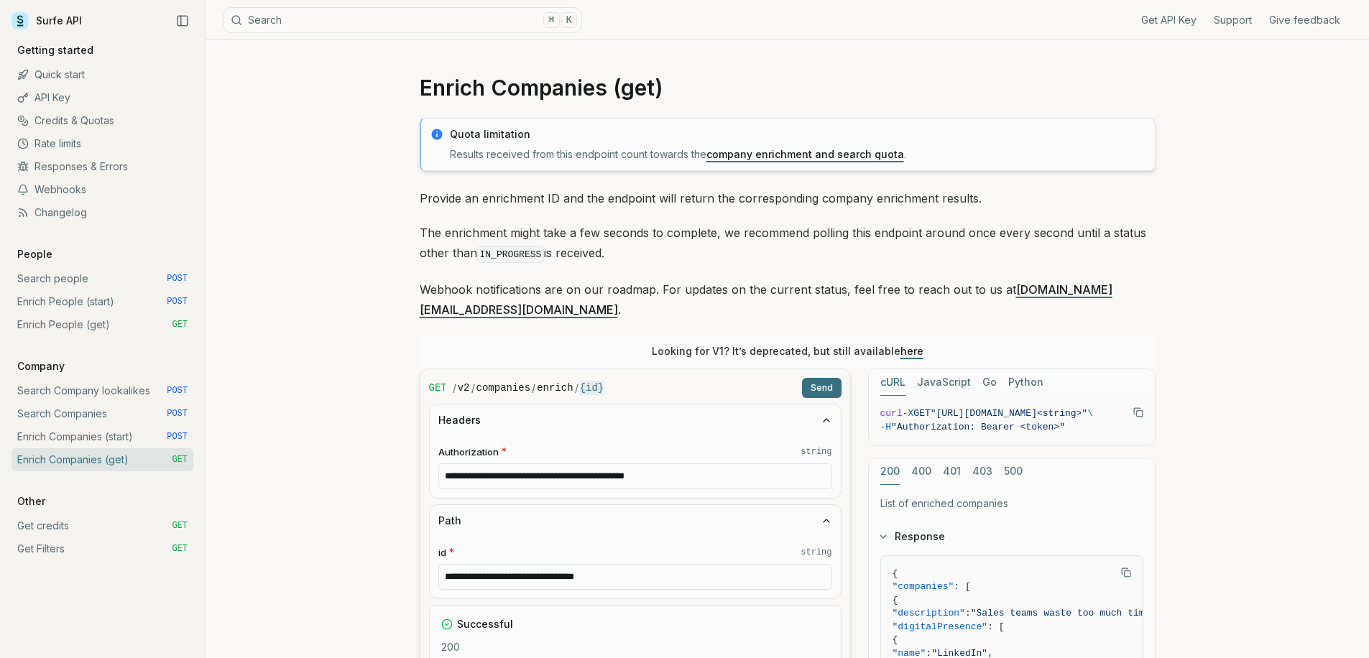
click at [903, 345] on link "here" at bounding box center [911, 351] width 23 height 12
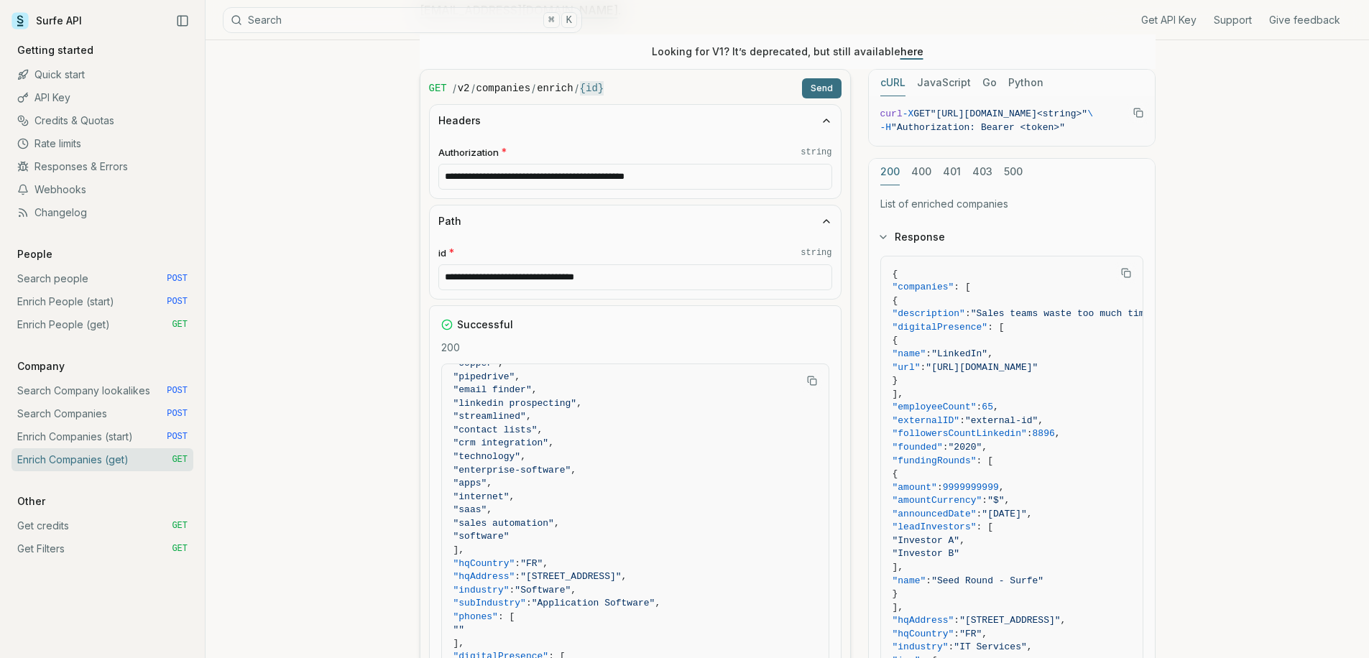
scroll to position [374, 0]
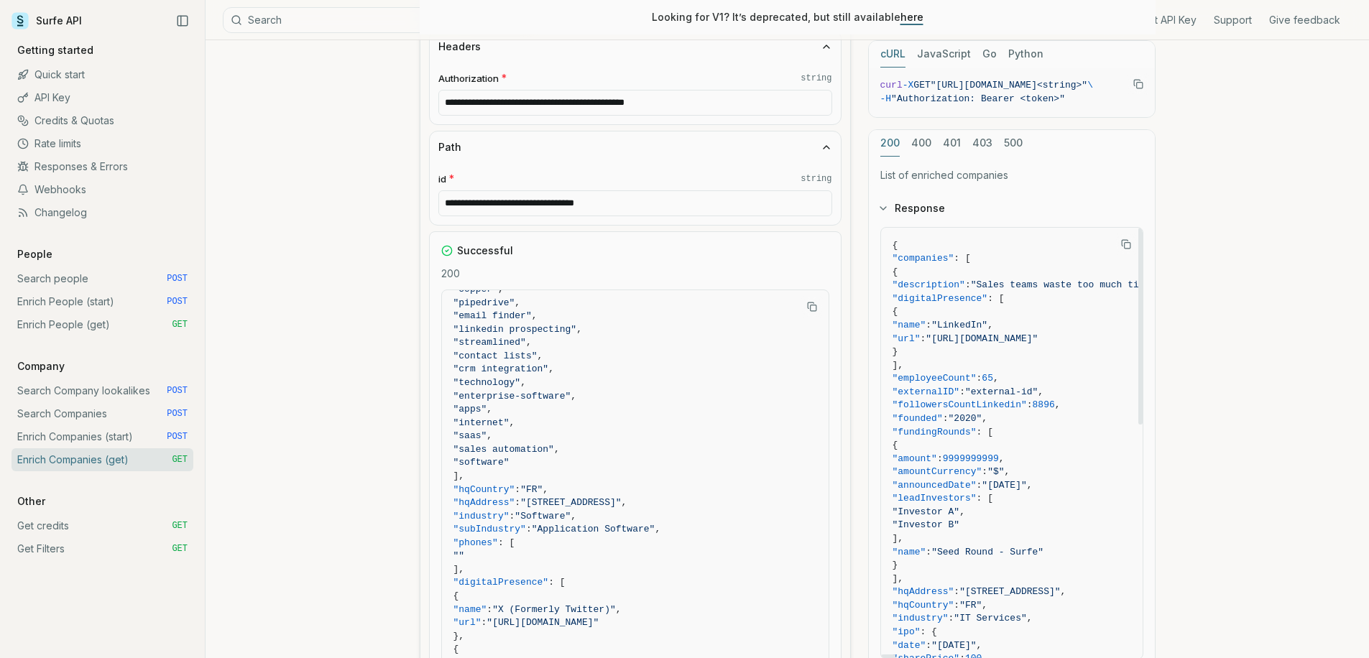
click at [624, 403] on span ""apps" ," at bounding box center [758, 410] width 611 height 14
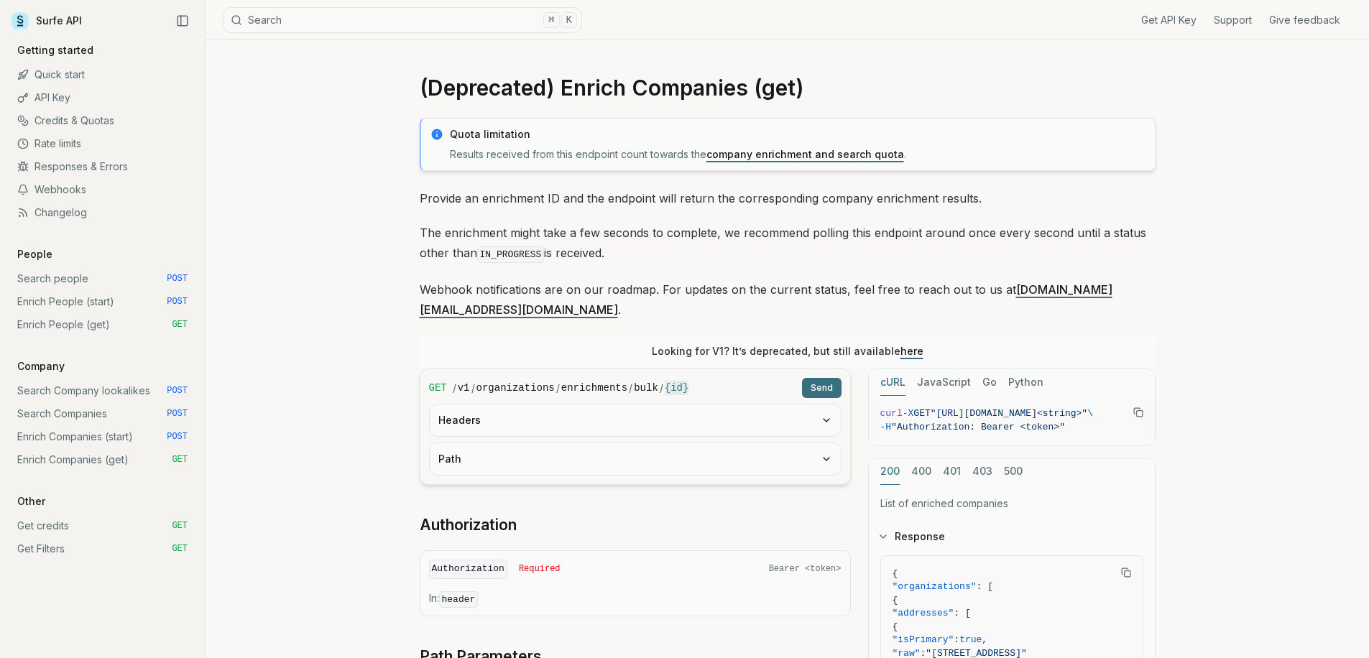
scroll to position [176, 0]
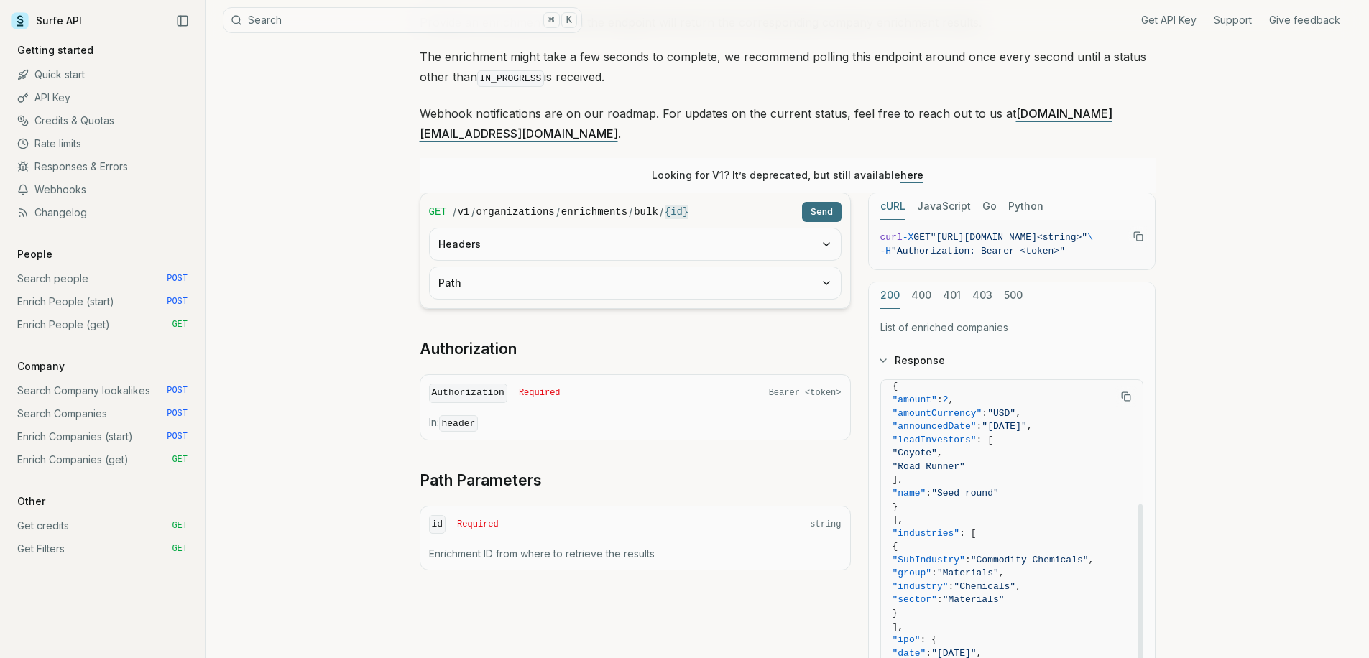
scroll to position [411, 0]
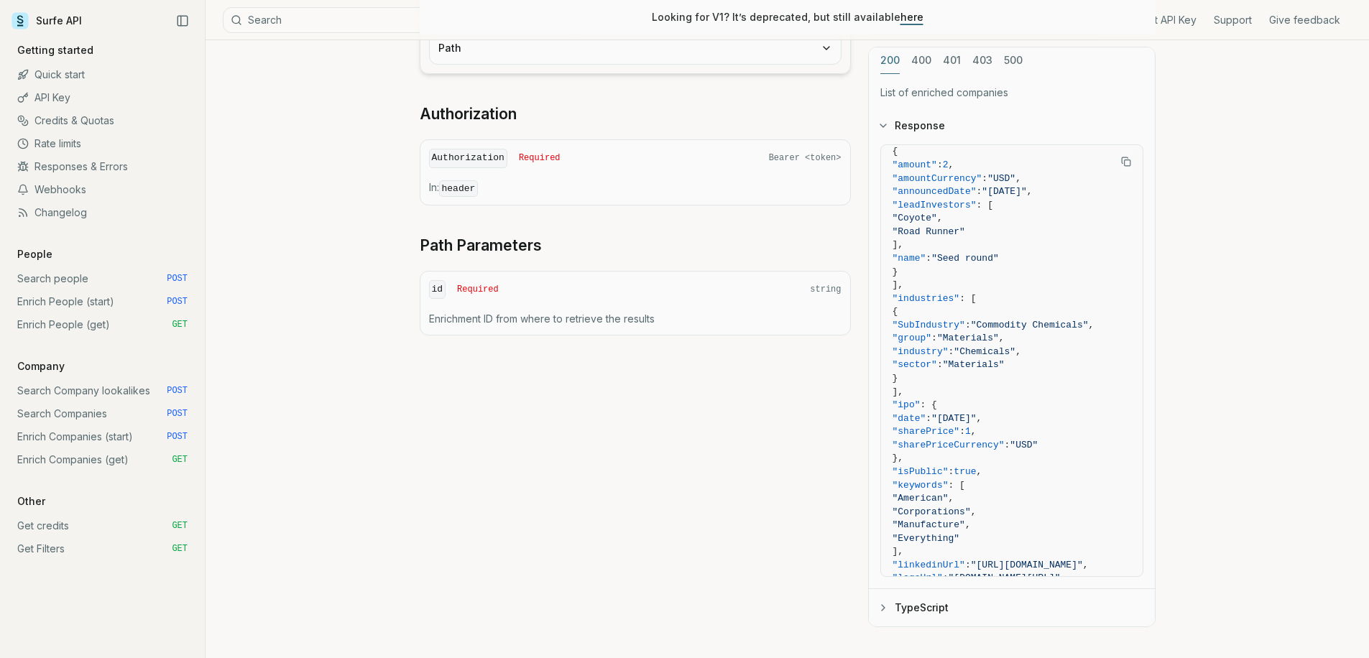
click at [313, 329] on div "(Deprecated) Enrich Companies (get) Quota limitation Results received from this…" at bounding box center [788, 154] width 1164 height 1050
click at [103, 303] on link "Enrich People (start) POST" at bounding box center [102, 301] width 182 height 23
click at [96, 325] on link "Enrich People (get) GET" at bounding box center [102, 324] width 182 height 23
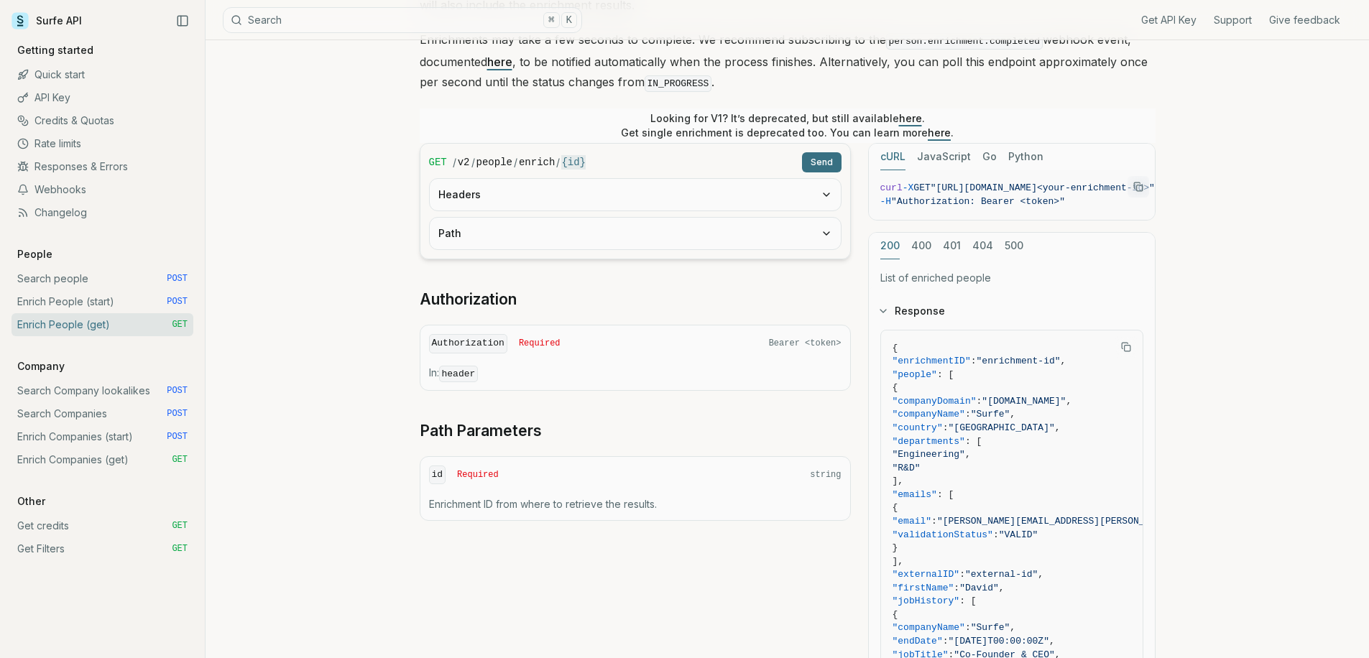
scroll to position [275, 0]
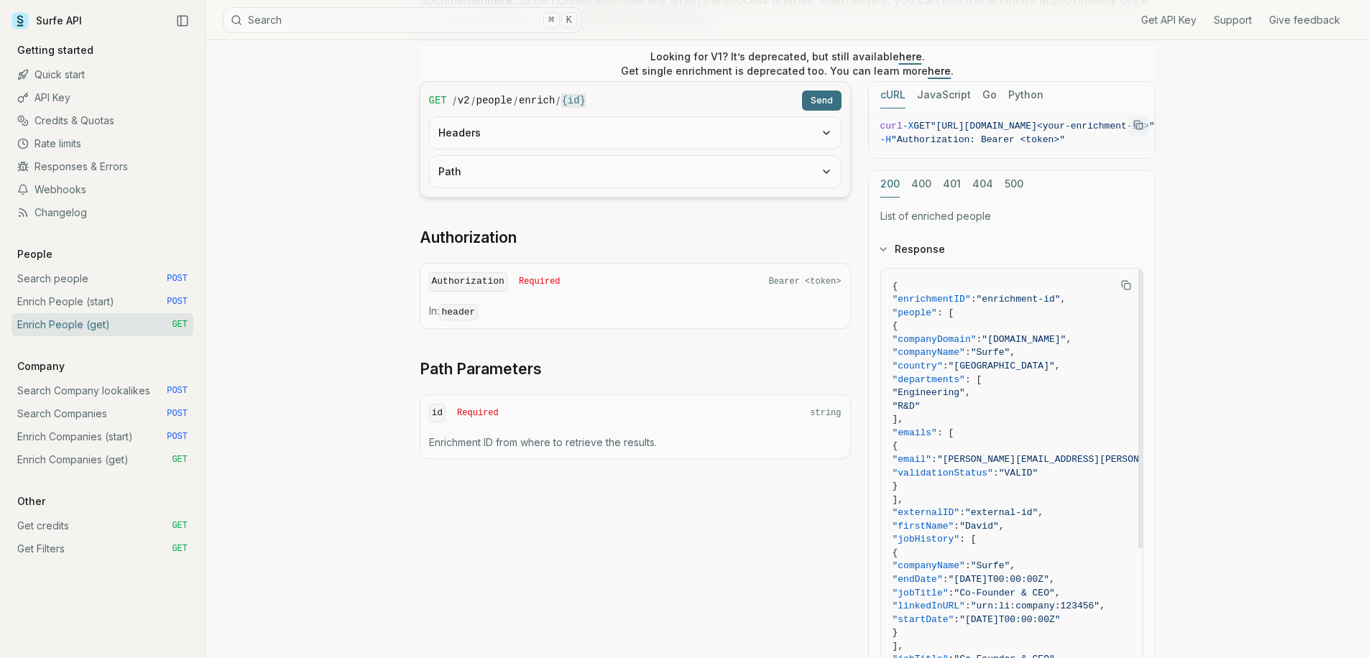
click at [1031, 382] on span ""departments" : [" at bounding box center [1075, 381] width 364 height 14
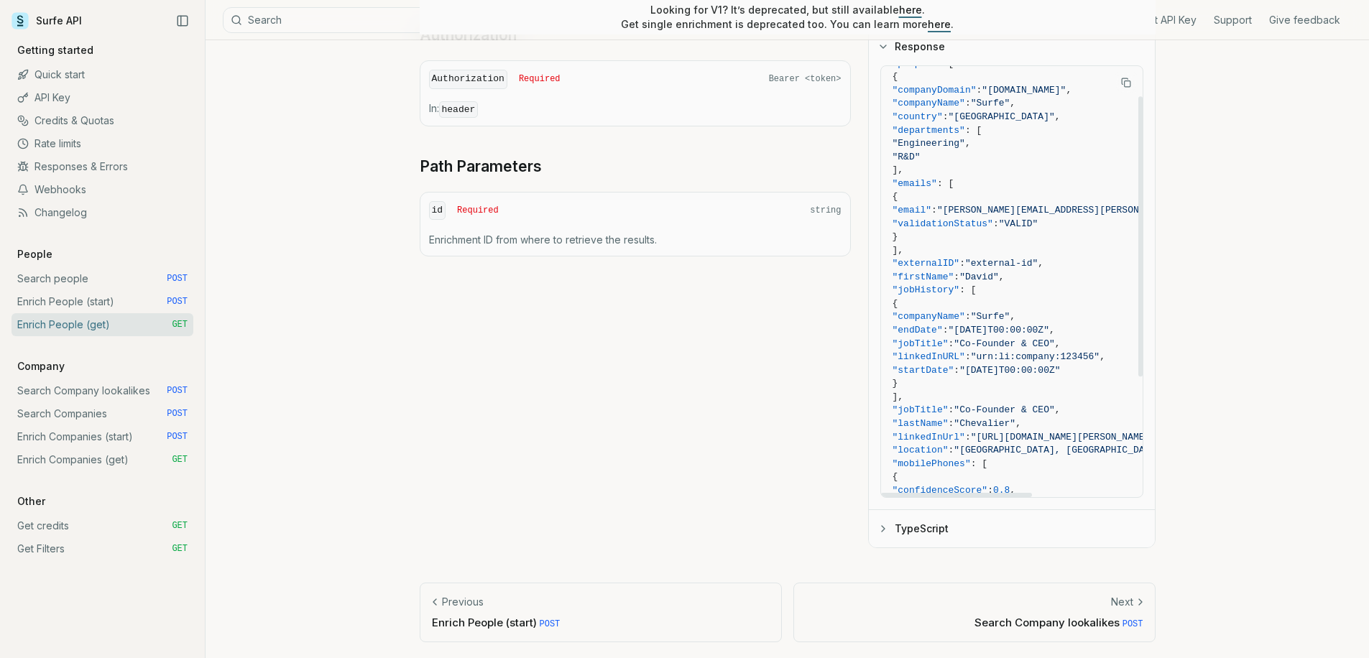
scroll to position [89, 0]
